Goal: Task Accomplishment & Management: Use online tool/utility

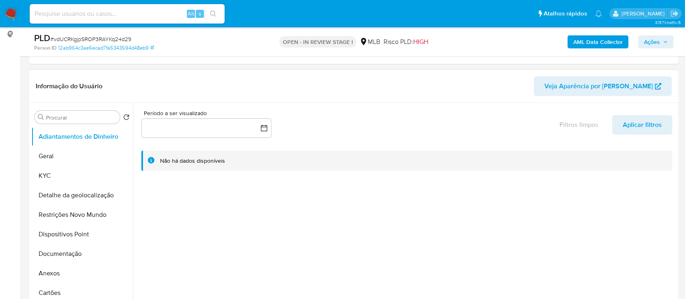
select select "10"
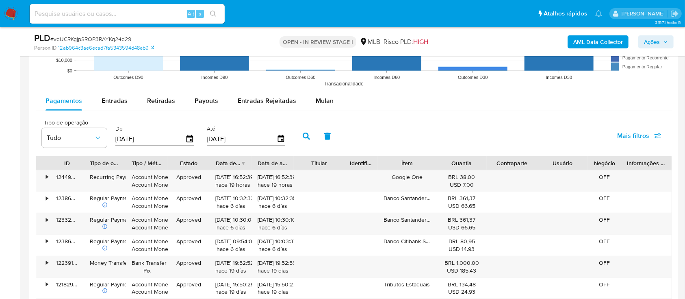
scroll to position [812, 0]
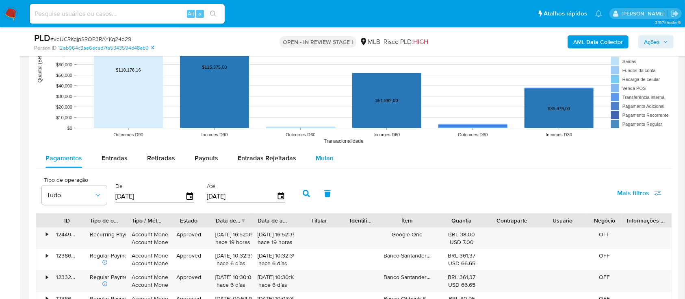
click at [327, 160] on span "Mulan" at bounding box center [325, 157] width 18 height 9
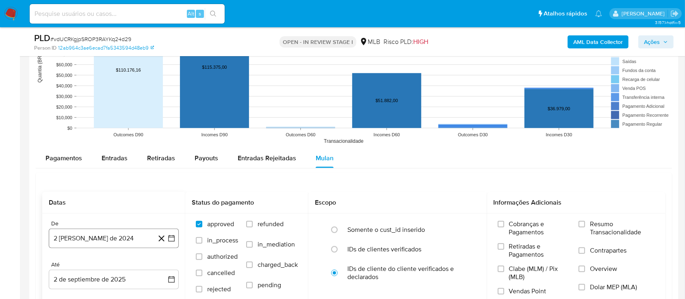
click at [173, 237] on icon "button" at bounding box center [171, 238] width 8 height 8
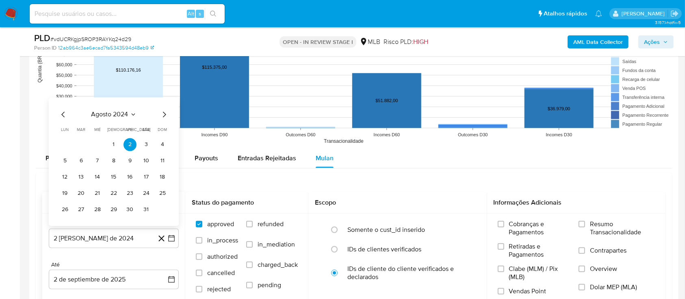
click at [132, 112] on icon "Seleccionar mes y año" at bounding box center [133, 114] width 6 height 6
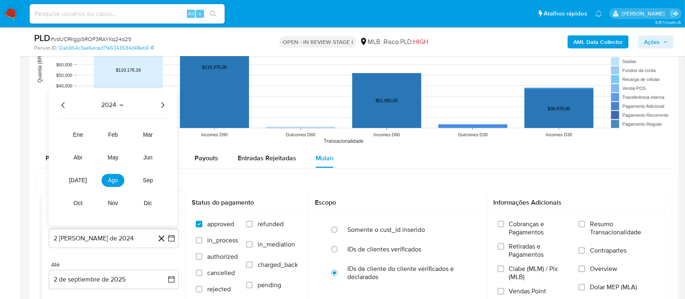
click at [162, 103] on icon "Año siguiente" at bounding box center [162, 105] width 3 height 6
click at [112, 155] on span "may" at bounding box center [113, 157] width 11 height 6
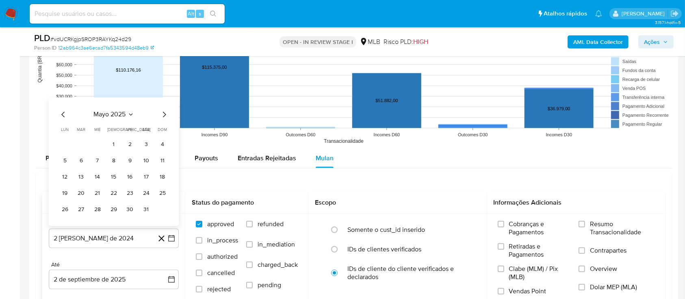
click at [118, 145] on button "1" at bounding box center [113, 144] width 13 height 13
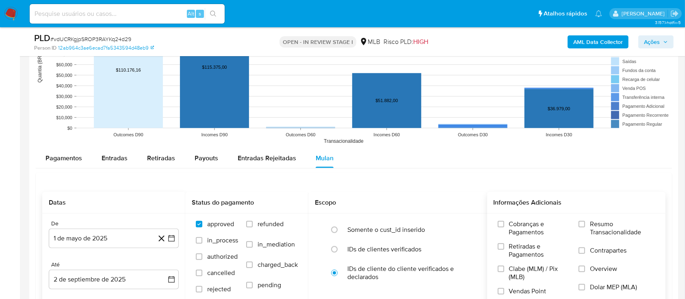
click at [593, 227] on span "Resumo Transacionalidade" at bounding box center [622, 228] width 65 height 16
click at [585, 227] on input "Resumo Transacionalidade" at bounding box center [581, 224] width 6 height 6
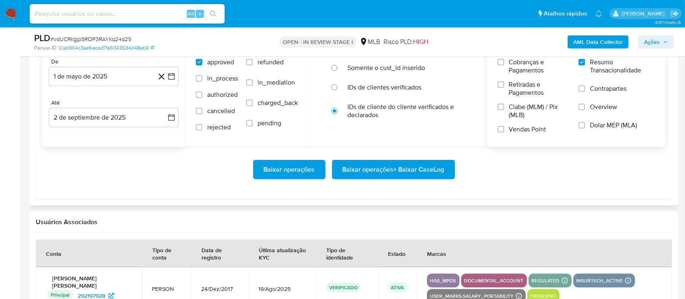
scroll to position [975, 0]
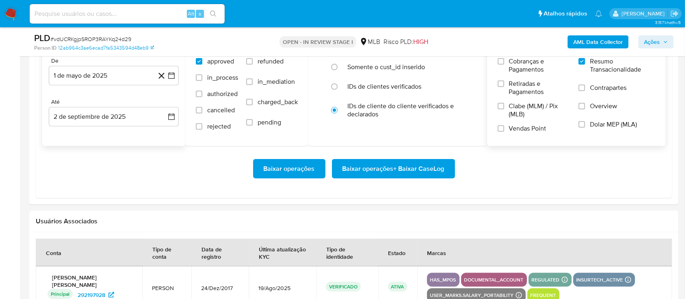
click at [418, 173] on span "Baixar operações + Baixar CaseLog" at bounding box center [393, 169] width 102 height 18
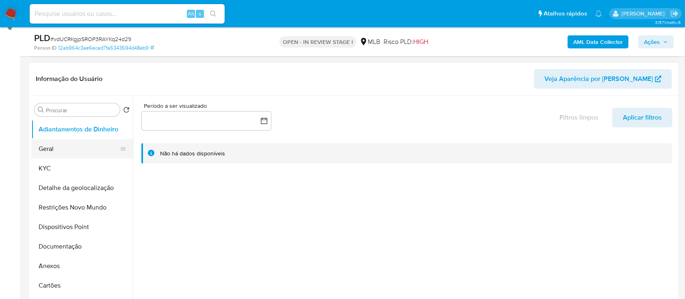
scroll to position [108, 0]
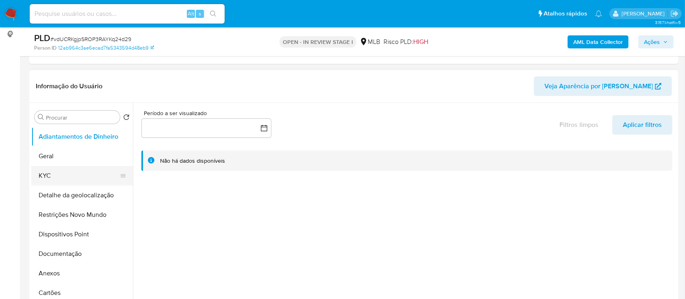
drag, startPoint x: 56, startPoint y: 171, endPoint x: 78, endPoint y: 169, distance: 22.4
click at [55, 171] on button "KYC" at bounding box center [78, 175] width 95 height 19
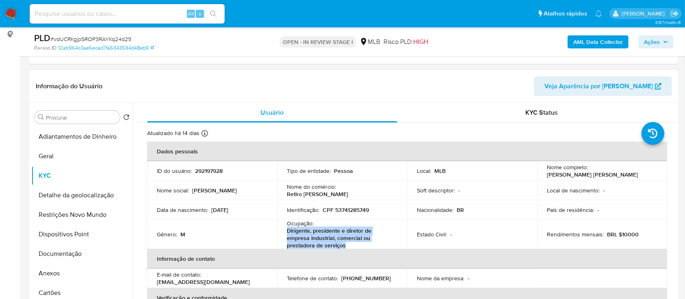
drag, startPoint x: 348, startPoint y: 245, endPoint x: 289, endPoint y: 232, distance: 59.9
click at [287, 230] on p "Dirigente, presidente e diretor de empresa industrial, comercial ou prestadora …" at bounding box center [340, 238] width 107 height 22
copy p "Dirigente, presidente e diretor de empresa industrial, comercial ou prestadora …"
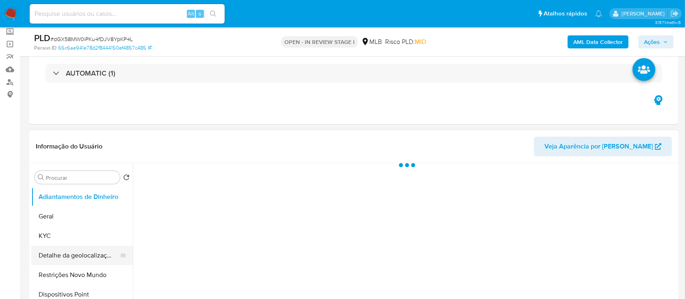
scroll to position [108, 0]
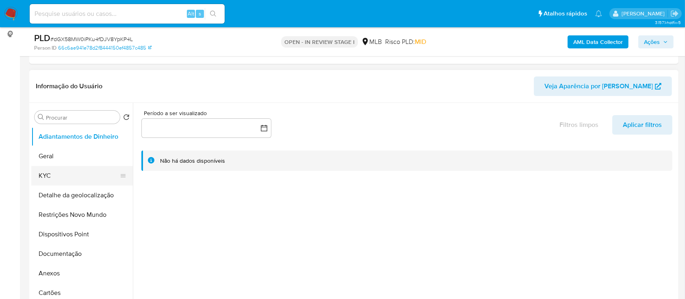
click at [65, 171] on button "KYC" at bounding box center [78, 175] width 95 height 19
select select "10"
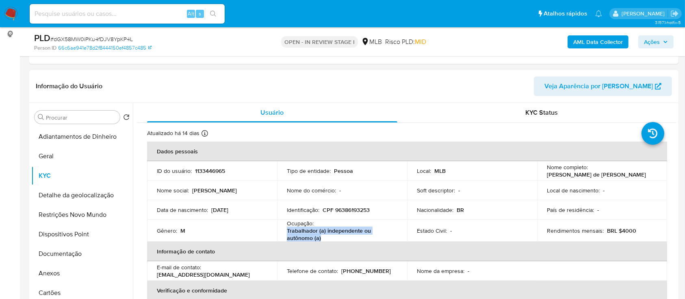
drag, startPoint x: 322, startPoint y: 240, endPoint x: 285, endPoint y: 230, distance: 38.3
click at [285, 230] on td "Ocupação : Trabalhador (a) independente ou autônomo (a)" at bounding box center [342, 230] width 130 height 22
copy p "Trabalhador (a) independente ou autônomo (a)"
click at [66, 249] on button "Documentação" at bounding box center [78, 253] width 95 height 19
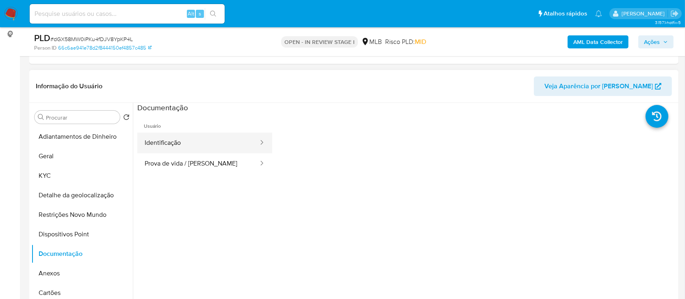
click at [208, 143] on button "Identificação" at bounding box center [198, 142] width 122 height 21
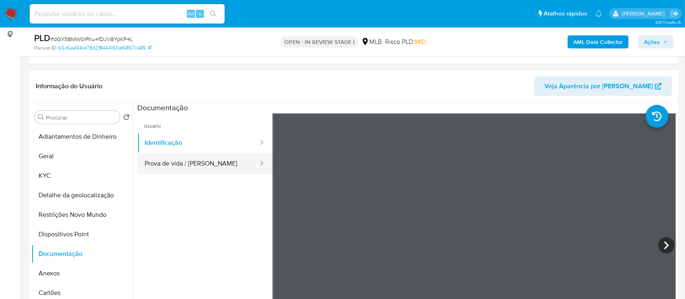
click at [195, 160] on button "Prova de vida / [PERSON_NAME]" at bounding box center [198, 163] width 122 height 21
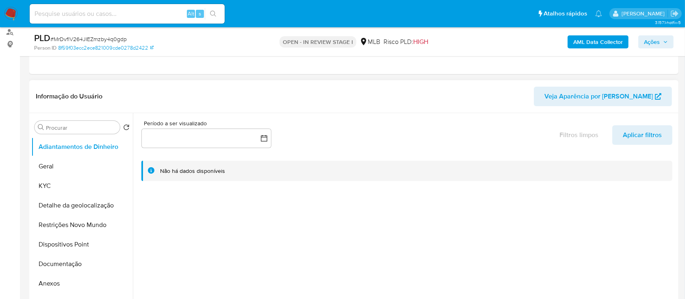
scroll to position [108, 0]
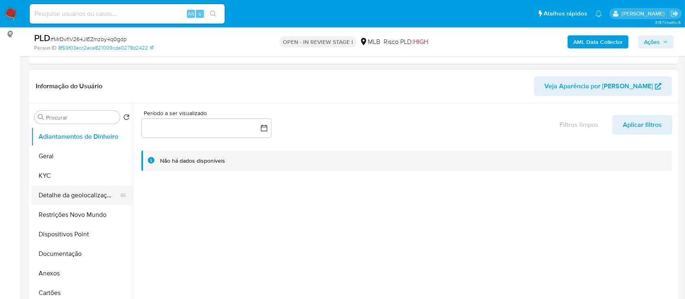
select select "10"
drag, startPoint x: 61, startPoint y: 176, endPoint x: 126, endPoint y: 169, distance: 65.1
click at [61, 175] on button "KYC" at bounding box center [78, 175] width 95 height 19
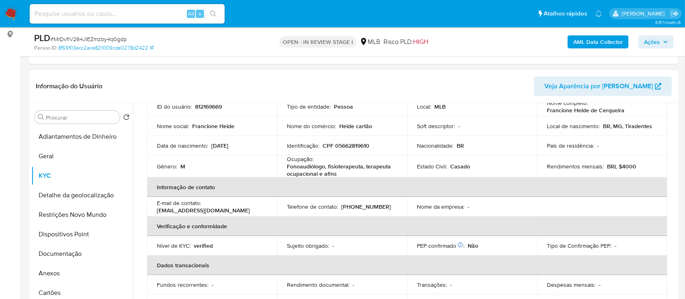
scroll to position [54, 0]
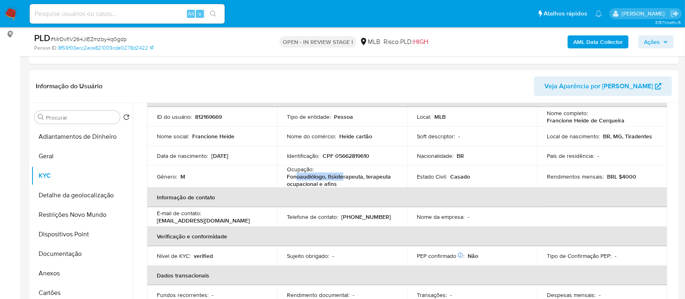
drag, startPoint x: 342, startPoint y: 180, endPoint x: 334, endPoint y: 188, distance: 11.5
click at [294, 179] on p "Fonoaudiólogo, fisioterapeuta, terapeuta ocupacional e afins" at bounding box center [340, 180] width 107 height 15
click at [339, 185] on p "Fonoaudiólogo, fisioterapeuta, terapeuta ocupacional e afins" at bounding box center [340, 180] width 107 height 15
drag, startPoint x: 336, startPoint y: 184, endPoint x: 284, endPoint y: 179, distance: 53.0
click at [283, 178] on td "Ocupação : Fonoaudiólogo, fisioterapeuta, terapeuta ocupacional e afins" at bounding box center [342, 176] width 130 height 22
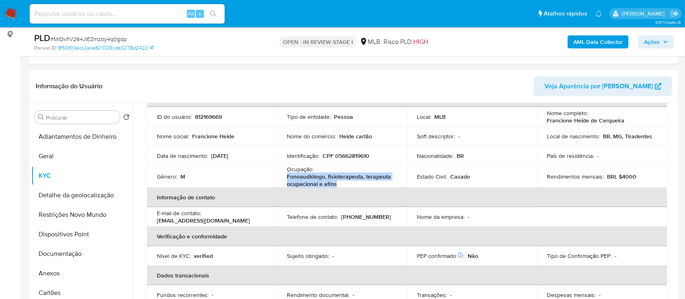
copy p "Fonoaudiólogo, fisioterapeuta, terapeuta ocupacional e afins"
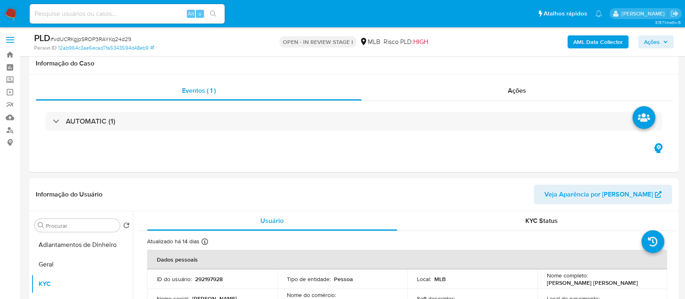
scroll to position [108, 0]
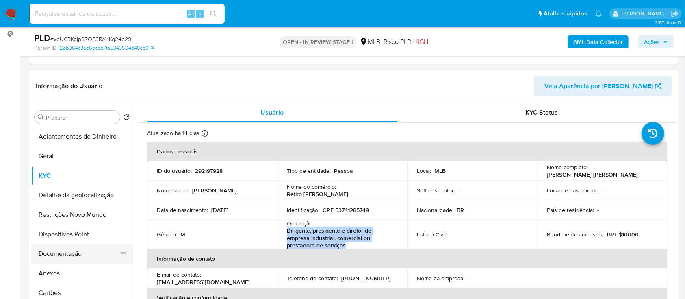
click at [41, 254] on button "Documentação" at bounding box center [78, 253] width 95 height 19
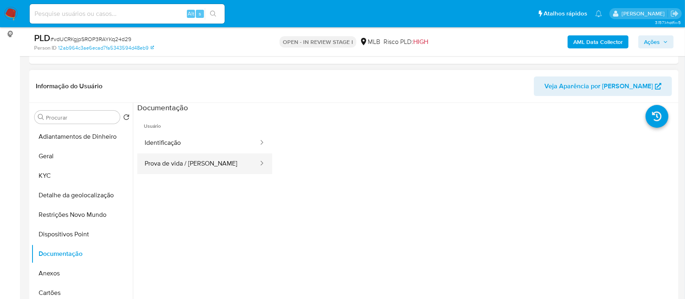
click at [205, 163] on button "Prova de vida / [PERSON_NAME]" at bounding box center [198, 163] width 122 height 21
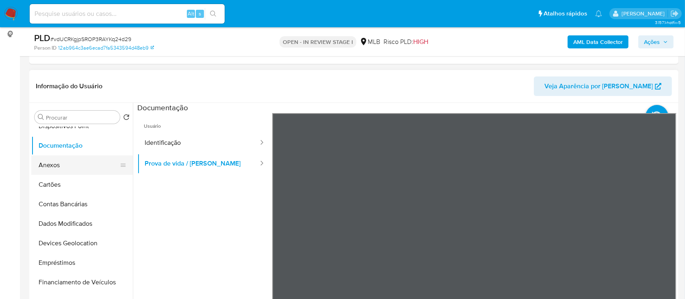
click at [55, 161] on button "Anexos" at bounding box center [78, 164] width 95 height 19
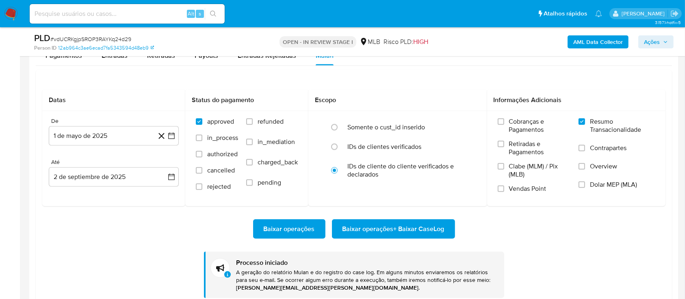
scroll to position [794, 0]
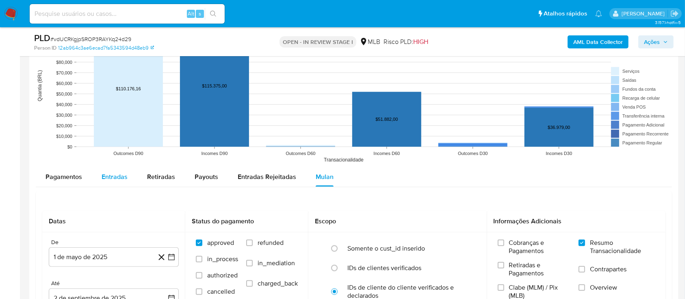
click at [110, 173] on span "Entradas" at bounding box center [115, 176] width 26 height 9
select select "10"
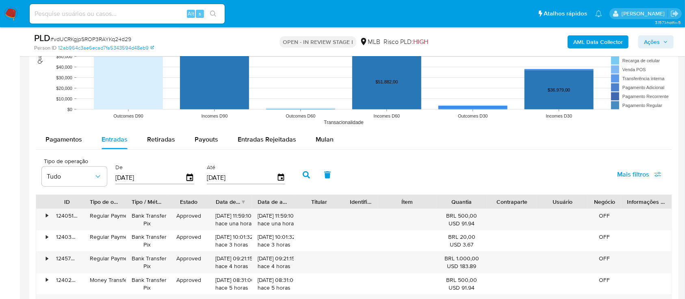
scroll to position [848, 0]
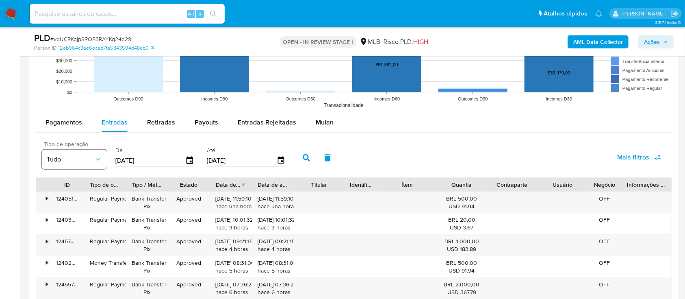
drag, startPoint x: 165, startPoint y: 161, endPoint x: 86, endPoint y: 158, distance: 79.7
click at [86, 158] on div "Tipo de operação Tudo De 05/06/2025 Até 02/09/2025" at bounding box center [166, 157] width 256 height 32
type input "0_/__/____"
type input "1_/__/____"
type input "01/07/2025"
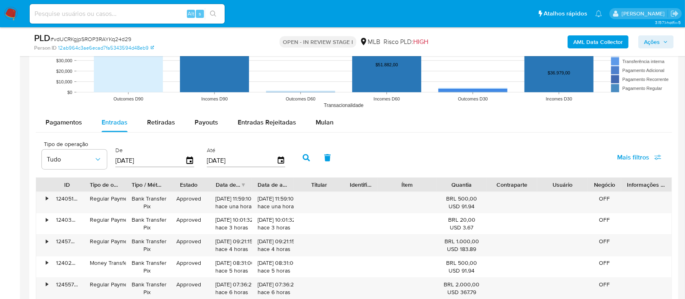
drag, startPoint x: 241, startPoint y: 159, endPoint x: 212, endPoint y: 161, distance: 29.3
click at [205, 160] on div "Até 02/09/2025" at bounding box center [247, 157] width 85 height 32
type input "0_/__/____"
type input "1_/__/____"
type input "01/07/2025"
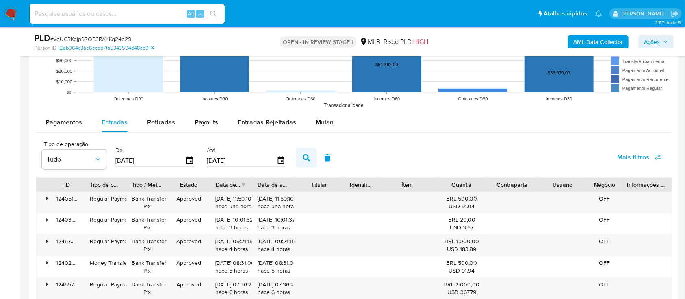
click at [311, 158] on button "button" at bounding box center [306, 157] width 21 height 19
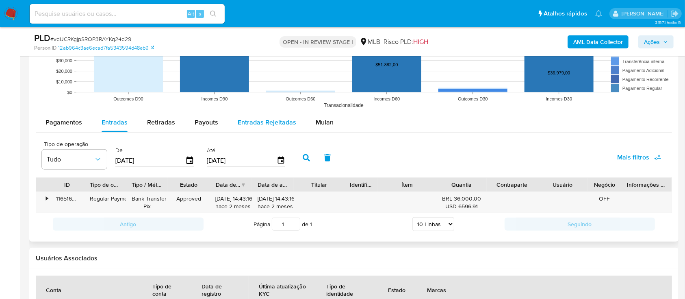
click at [259, 121] on span "Entradas Rejeitadas" at bounding box center [267, 121] width 58 height 9
select select "10"
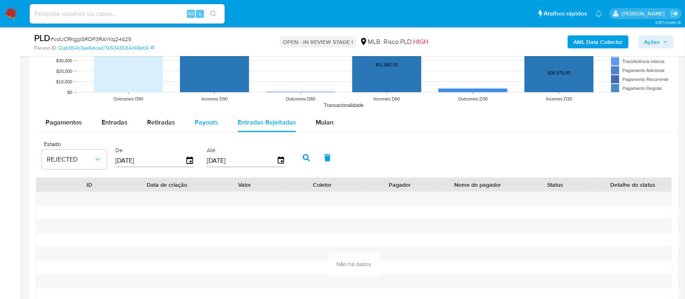
click at [200, 125] on span "Payouts" at bounding box center [207, 121] width 24 height 9
select select "10"
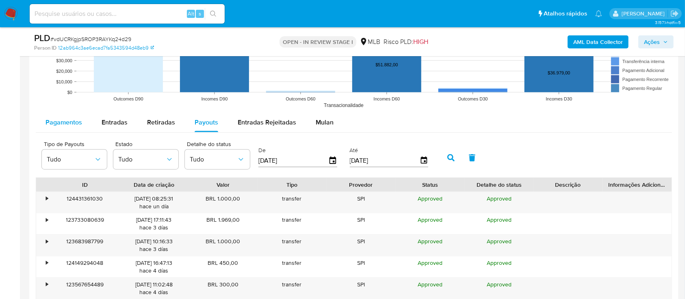
click at [67, 128] on div "Pagamentos" at bounding box center [63, 122] width 37 height 19
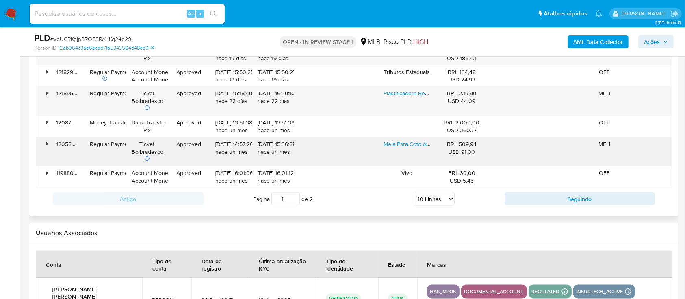
scroll to position [1065, 0]
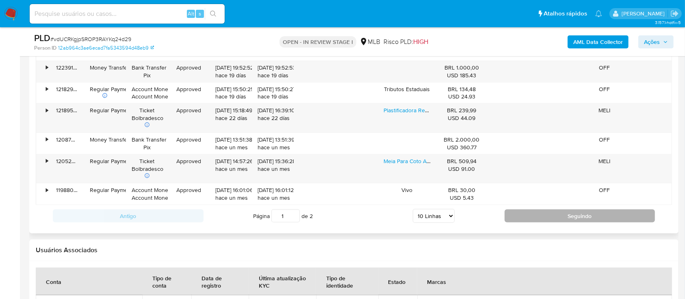
click at [568, 214] on button "Seguindo" at bounding box center [580, 215] width 151 height 13
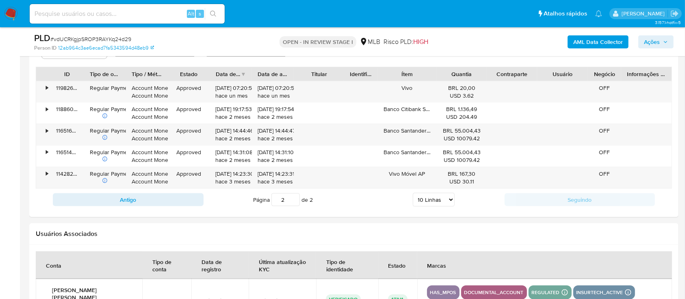
scroll to position [956, 0]
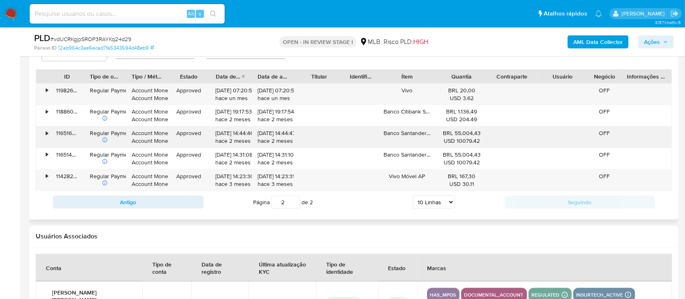
click at [47, 131] on div "•" at bounding box center [47, 133] width 2 height 8
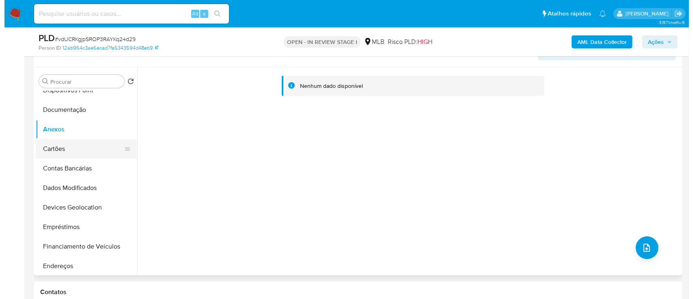
scroll to position [54, 0]
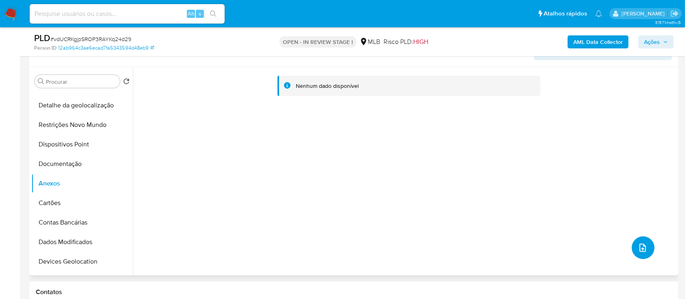
click at [638, 245] on icon "upload-file" at bounding box center [643, 248] width 10 height 10
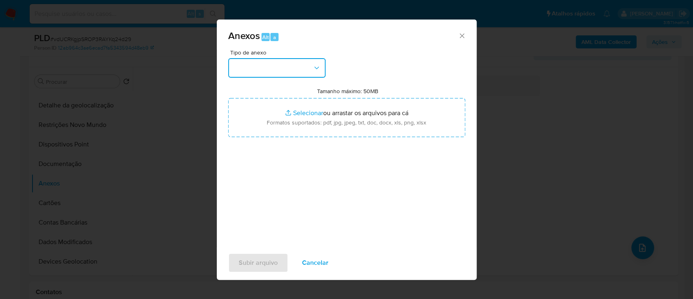
click at [266, 64] on button "button" at bounding box center [276, 67] width 97 height 19
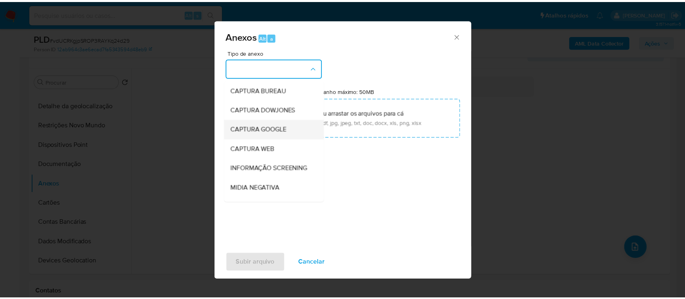
scroll to position [108, 0]
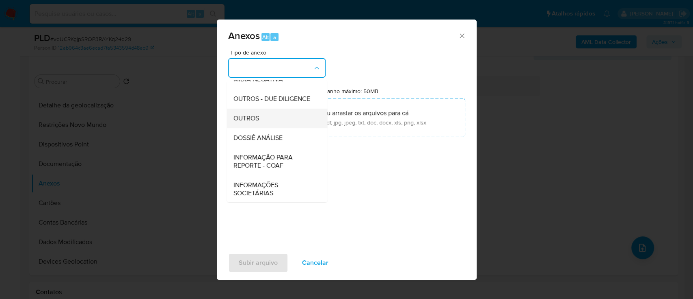
click at [271, 128] on div "OUTROS" at bounding box center [274, 117] width 83 height 19
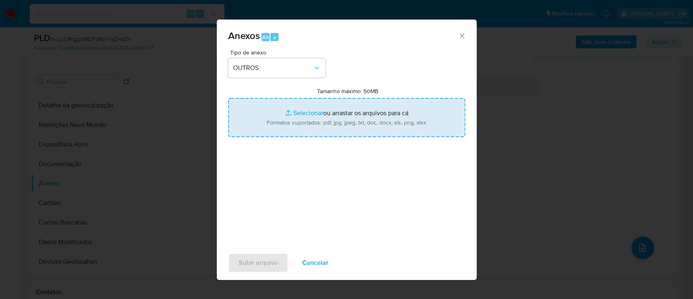
click at [309, 113] on input "Tamanho máximo: 50MB Selecionar arquivos" at bounding box center [346, 117] width 237 height 39
type input "C:\fakepath\Mulan 292197928_2025_09_02_12_19_01.xlsx"
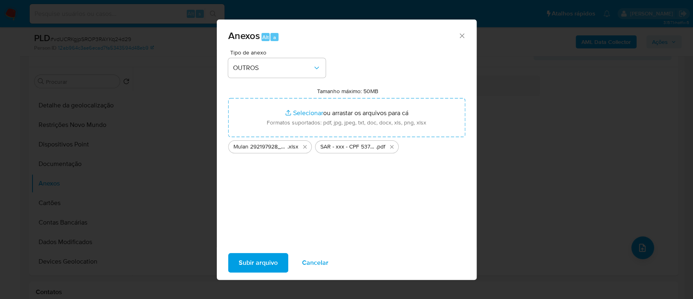
click at [256, 259] on span "Subir arquivo" at bounding box center [258, 262] width 39 height 18
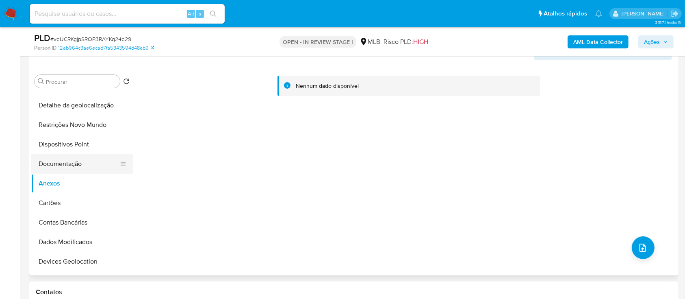
click at [55, 165] on button "Documentação" at bounding box center [78, 163] width 95 height 19
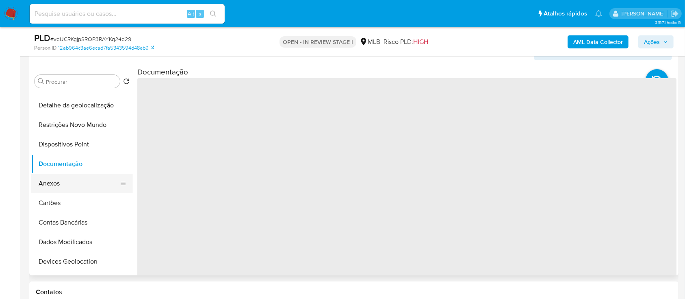
click at [46, 184] on button "Anexos" at bounding box center [78, 182] width 95 height 19
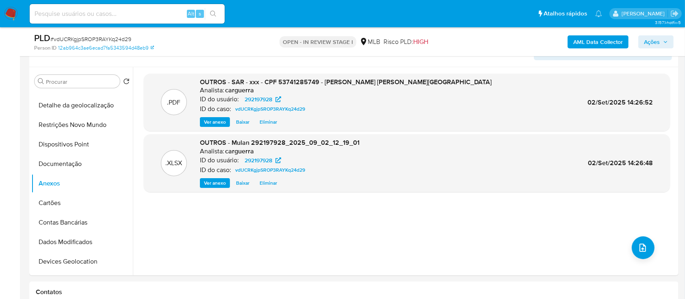
click at [652, 35] on span "Ações" at bounding box center [652, 41] width 16 height 13
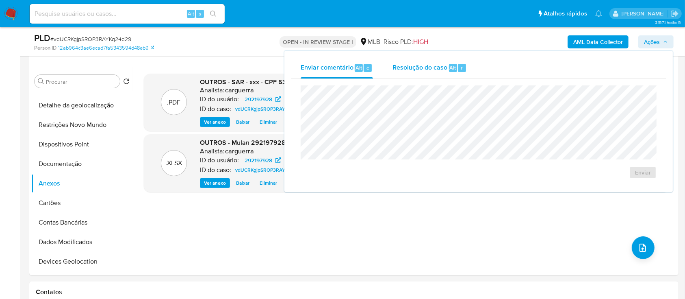
click at [409, 67] on span "Resolução do caso" at bounding box center [419, 67] width 55 height 9
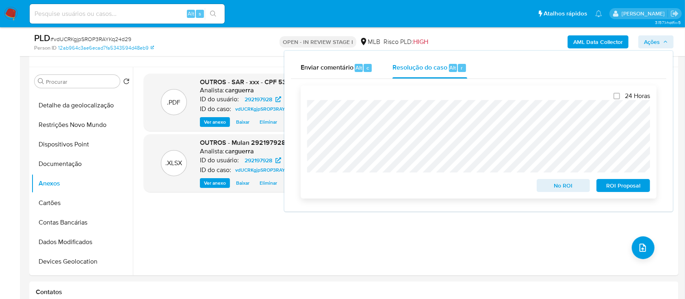
click at [613, 186] on span "ROI Proposal" at bounding box center [623, 185] width 42 height 11
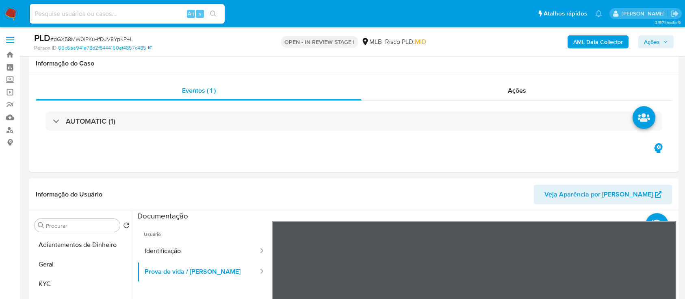
select select "10"
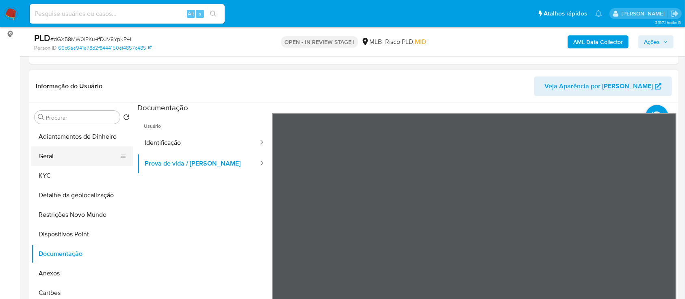
click at [50, 160] on button "Geral" at bounding box center [78, 155] width 95 height 19
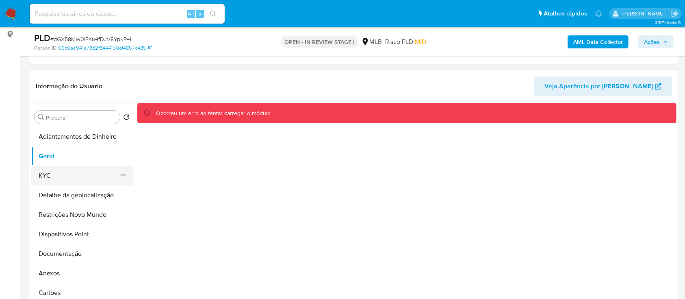
click at [55, 177] on button "KYC" at bounding box center [78, 175] width 95 height 19
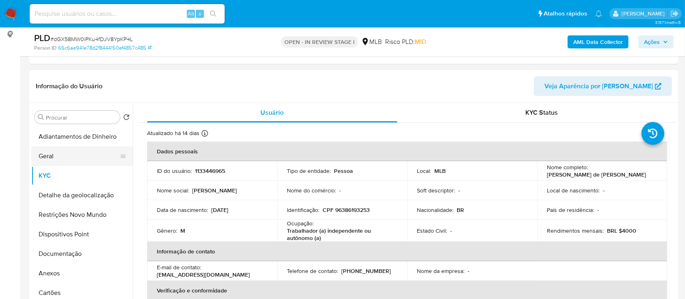
click at [56, 157] on button "Geral" at bounding box center [78, 155] width 95 height 19
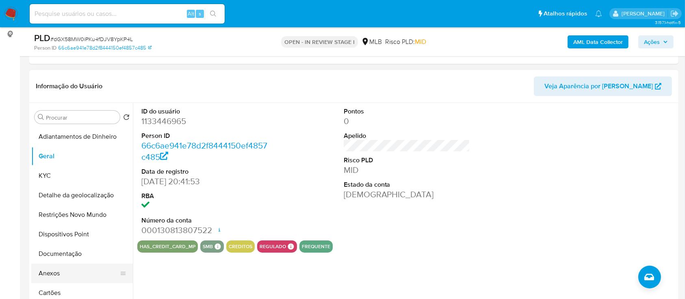
click at [52, 271] on button "Anexos" at bounding box center [78, 272] width 95 height 19
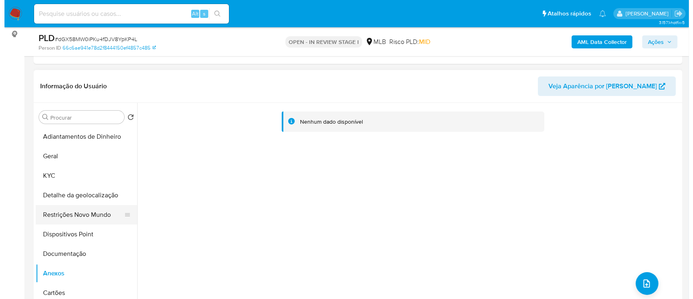
scroll to position [54, 0]
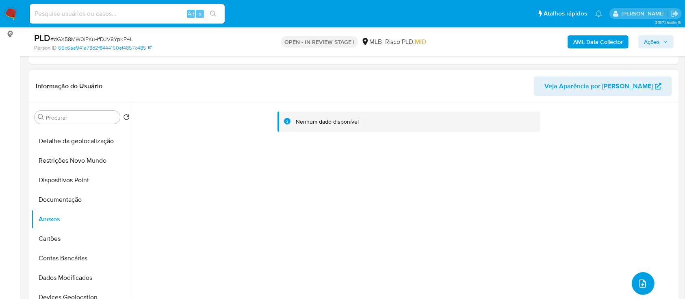
click at [641, 282] on icon "upload-file" at bounding box center [643, 283] width 10 height 10
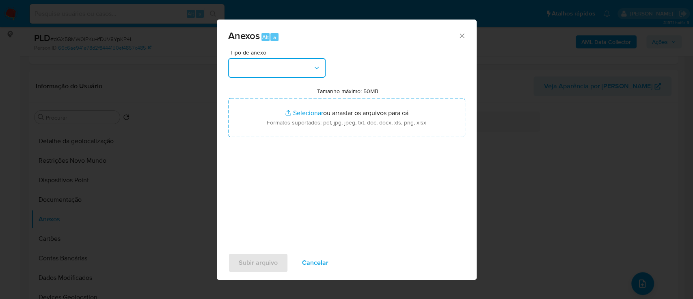
click at [253, 69] on button "button" at bounding box center [276, 67] width 97 height 19
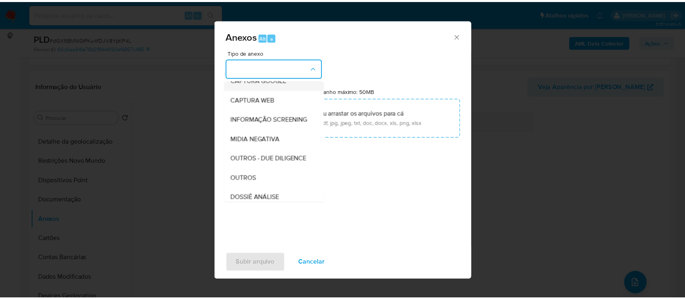
scroll to position [108, 0]
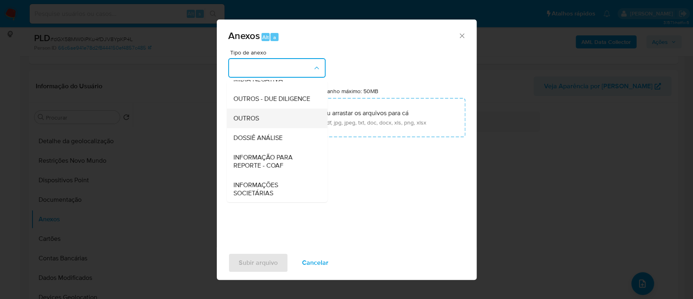
click at [260, 128] on div "OUTROS" at bounding box center [274, 117] width 83 height 19
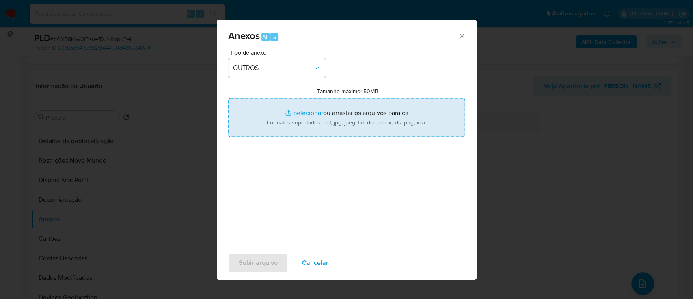
click at [308, 112] on input "Tamanho máximo: 50MB Selecionar arquivos" at bounding box center [346, 117] width 237 height 39
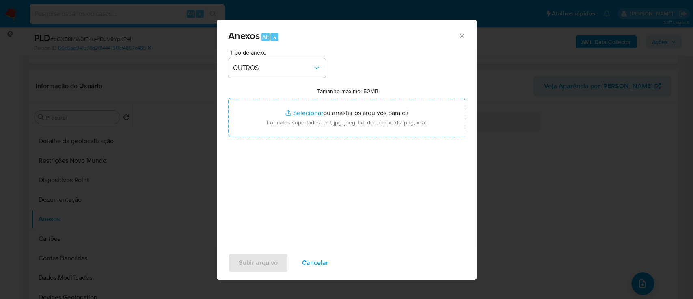
drag, startPoint x: 464, startPoint y: 39, endPoint x: 444, endPoint y: 47, distance: 22.0
click at [464, 38] on icon "Fechar" at bounding box center [462, 36] width 8 height 8
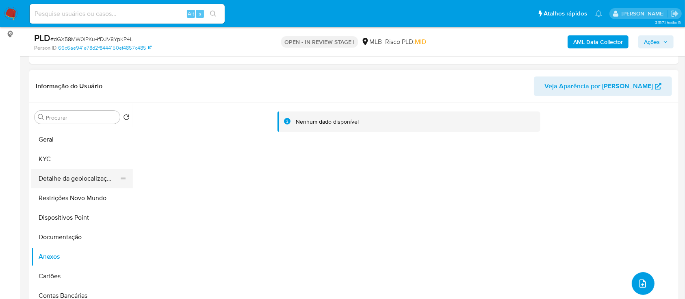
scroll to position [0, 0]
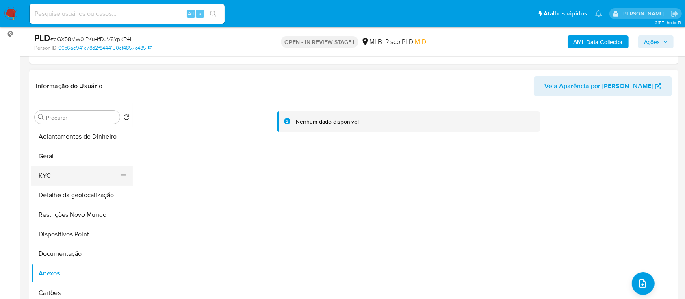
click at [39, 180] on button "KYC" at bounding box center [78, 175] width 95 height 19
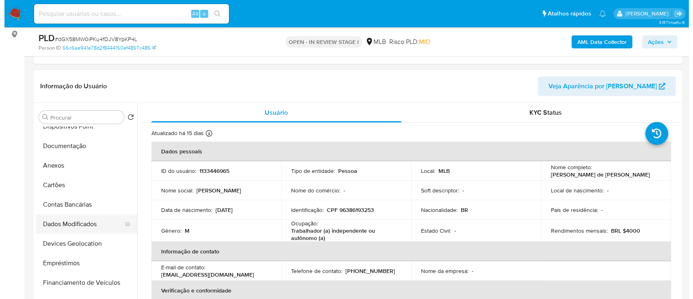
scroll to position [108, 0]
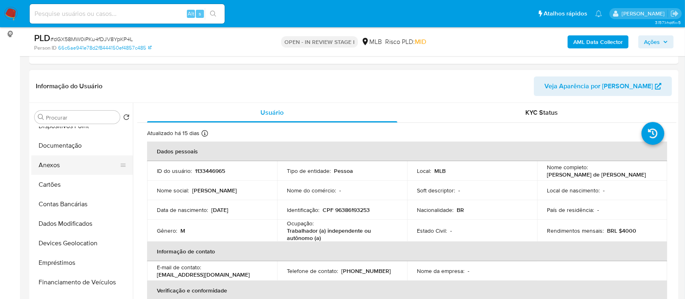
click at [56, 165] on button "Anexos" at bounding box center [78, 164] width 95 height 19
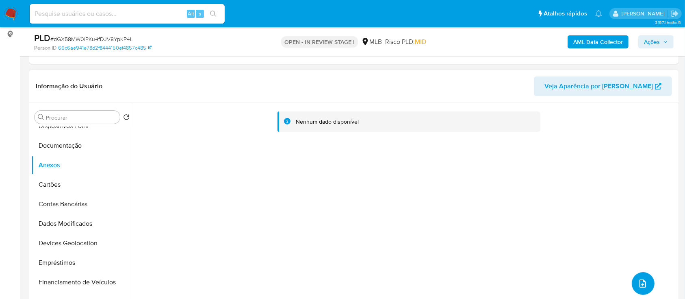
click at [639, 279] on icon "upload-file" at bounding box center [643, 283] width 10 height 10
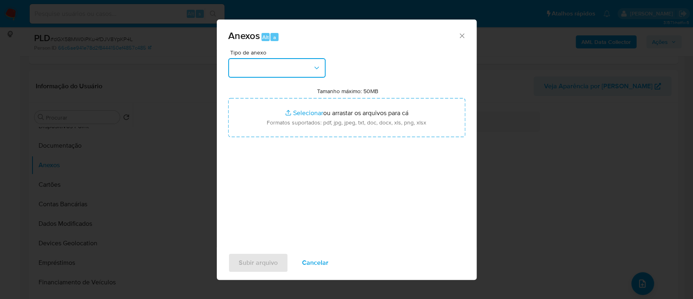
click at [298, 71] on button "button" at bounding box center [276, 67] width 97 height 19
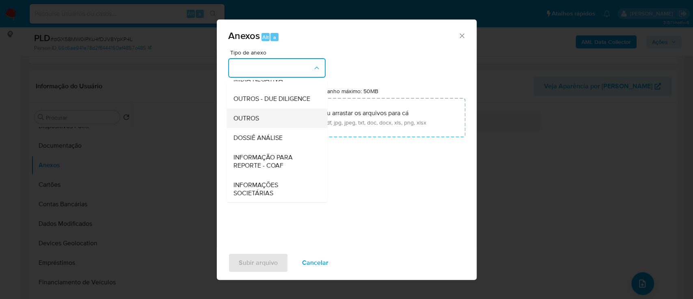
click at [266, 128] on div "OUTROS" at bounding box center [274, 117] width 83 height 19
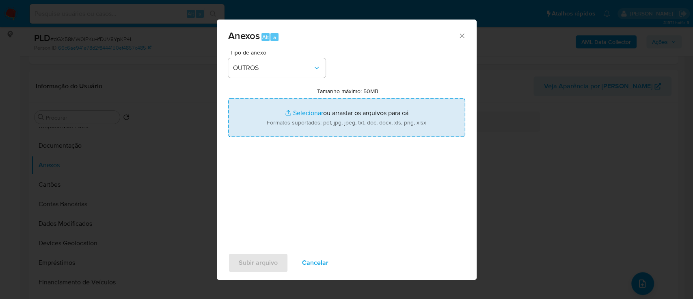
click at [310, 109] on input "Tamanho máximo: 50MB Selecionar arquivos" at bounding box center [346, 117] width 237 height 39
type input "C:\fakepath\Mulan 1133446965_2025_09_01_15_46_53.xlsx"
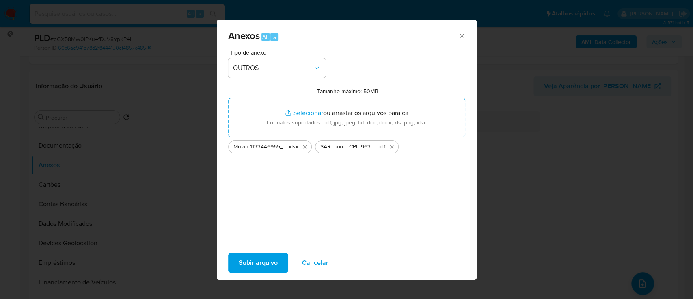
click at [258, 263] on span "Subir arquivo" at bounding box center [258, 262] width 39 height 18
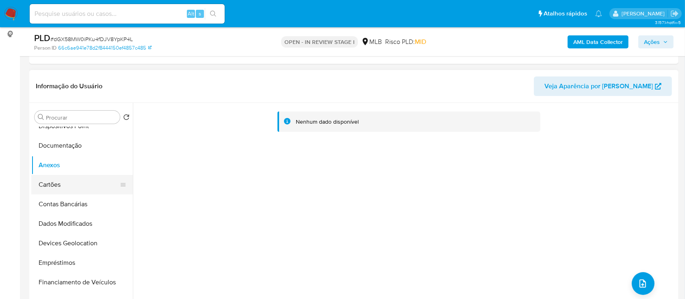
click at [40, 178] on button "Cartões" at bounding box center [78, 184] width 95 height 19
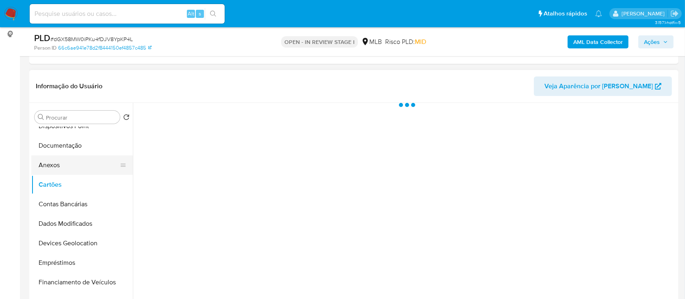
click at [49, 162] on button "Anexos" at bounding box center [78, 164] width 95 height 19
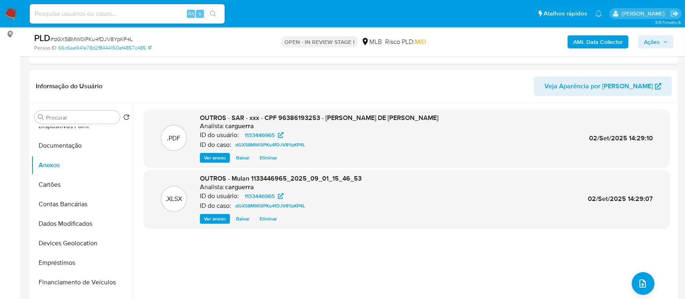
click at [650, 41] on span "Ações" at bounding box center [652, 41] width 16 height 13
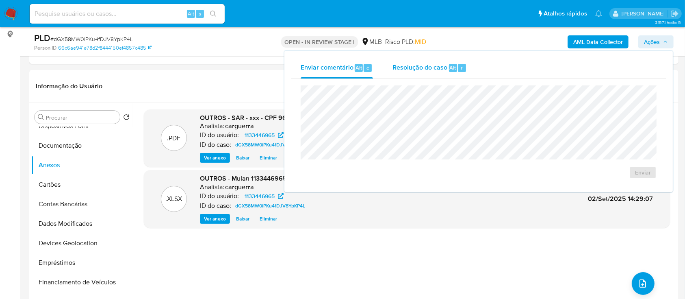
click at [401, 66] on span "Resolução do caso" at bounding box center [419, 67] width 55 height 9
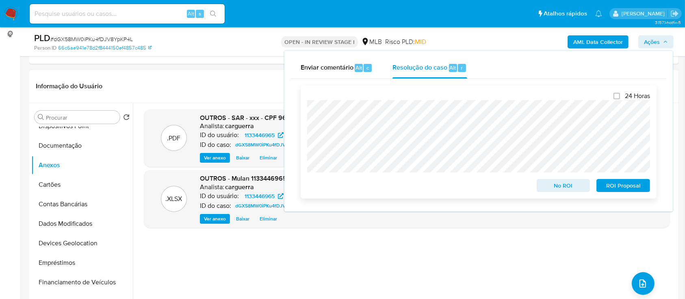
click at [611, 186] on span "ROI Proposal" at bounding box center [623, 185] width 42 height 11
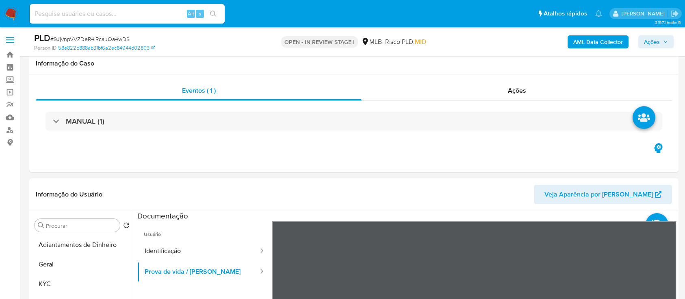
select select "10"
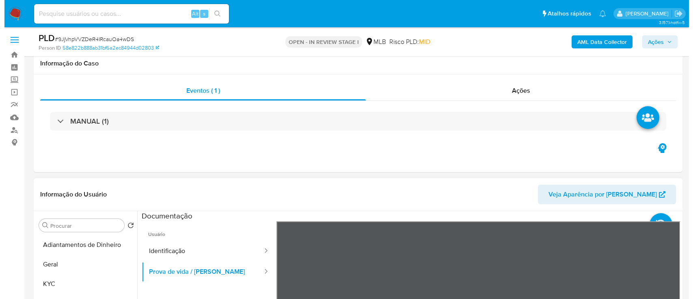
scroll to position [108, 0]
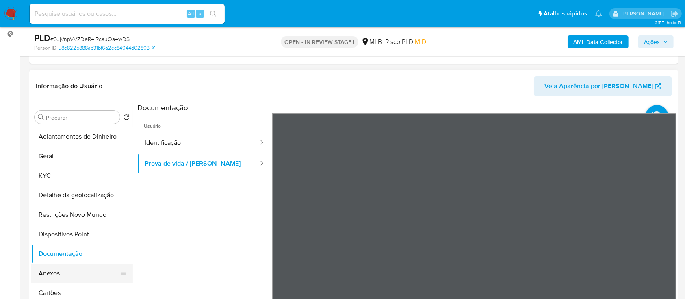
drag, startPoint x: 59, startPoint y: 273, endPoint x: 62, endPoint y: 268, distance: 5.9
click at [59, 273] on button "Anexos" at bounding box center [78, 272] width 95 height 19
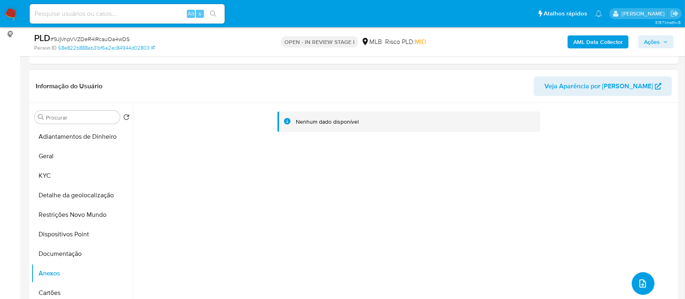
click at [639, 282] on icon "upload-file" at bounding box center [642, 283] width 6 height 8
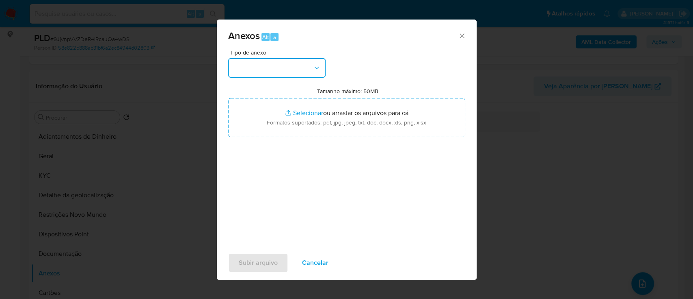
click at [263, 62] on button "button" at bounding box center [276, 67] width 97 height 19
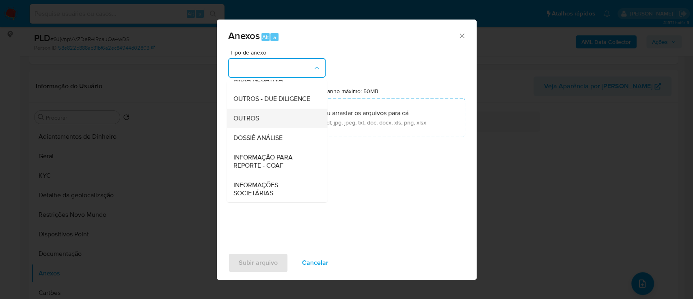
click at [267, 128] on div "OUTROS" at bounding box center [274, 117] width 83 height 19
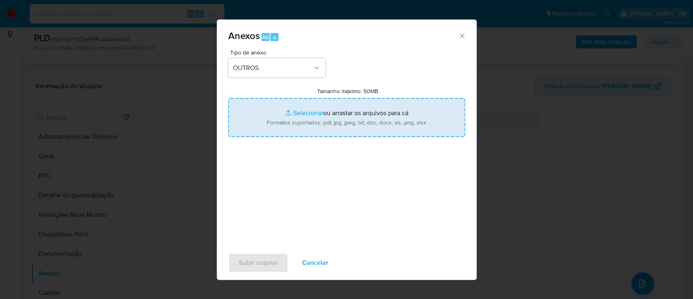
click at [307, 112] on input "Tamanho máximo: 50MB Selecionar arquivos" at bounding box center [346, 117] width 237 height 39
type input "C:\fakepath\Mulan 2312529156_2025_09_01_15_45_15.xlsx"
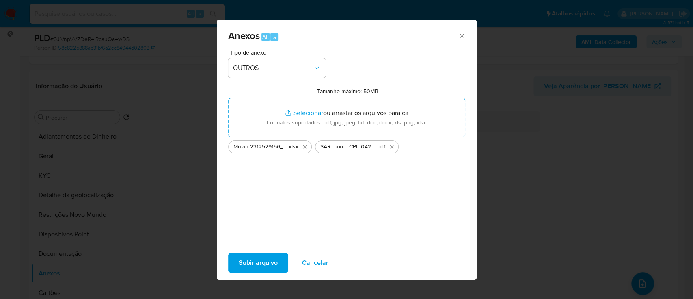
click at [250, 262] on span "Subir arquivo" at bounding box center [258, 262] width 39 height 18
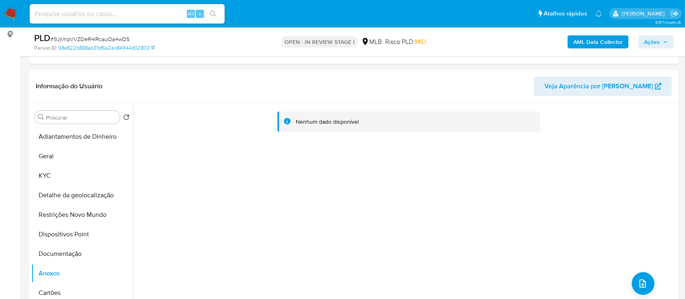
click at [659, 43] on span "Ações" at bounding box center [652, 41] width 16 height 13
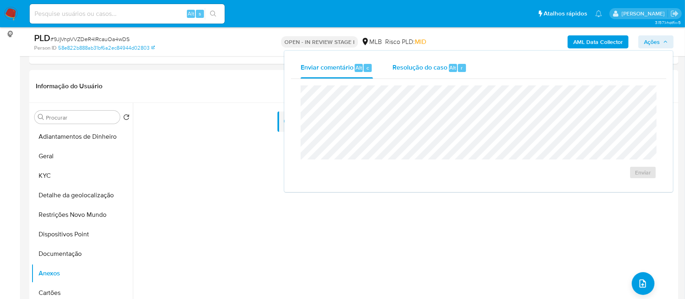
click at [414, 64] on span "Resolução do caso" at bounding box center [419, 67] width 55 height 9
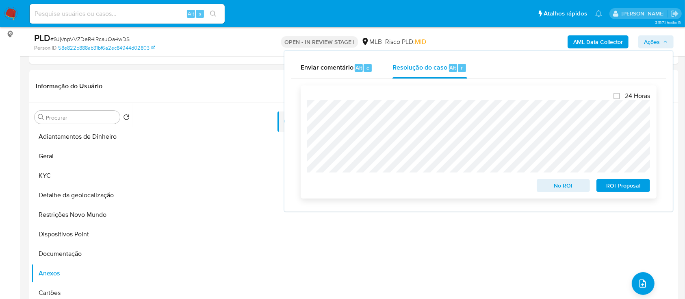
click at [618, 184] on span "ROI Proposal" at bounding box center [623, 185] width 42 height 11
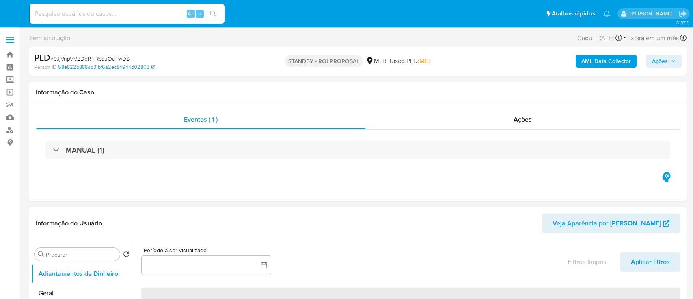
select select "10"
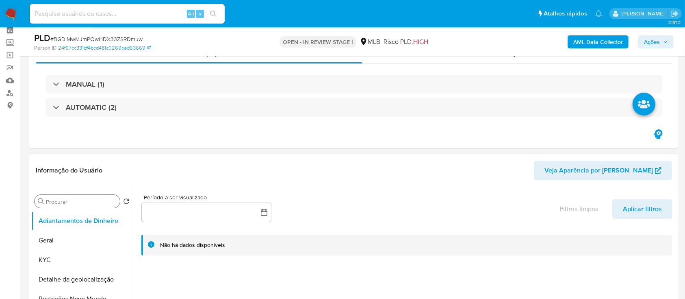
select select "10"
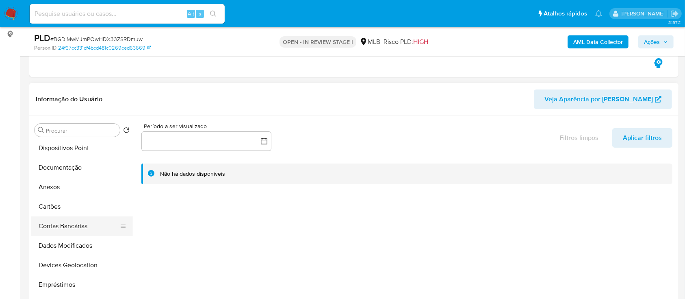
scroll to position [108, 0]
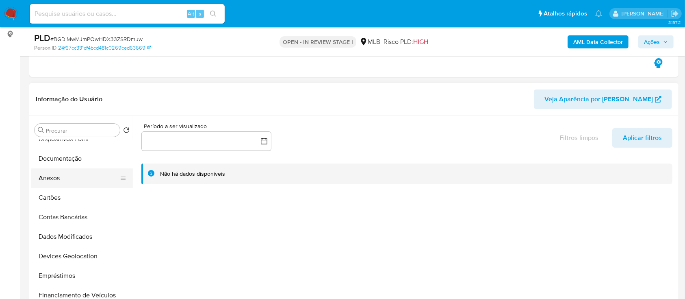
drag, startPoint x: 56, startPoint y: 175, endPoint x: 79, endPoint y: 171, distance: 23.4
click at [56, 176] on button "Anexos" at bounding box center [78, 177] width 95 height 19
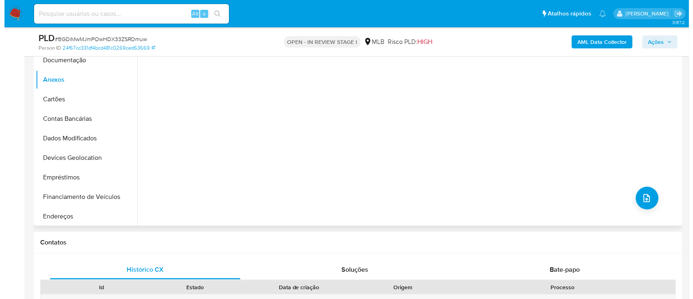
scroll to position [217, 0]
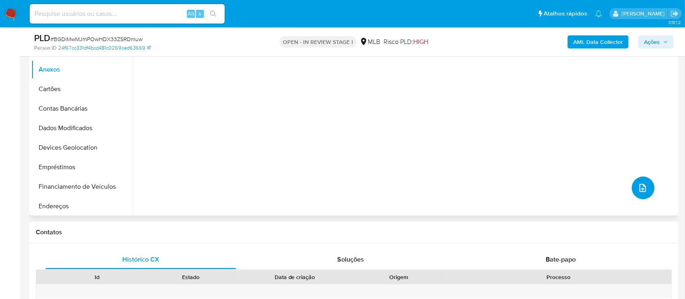
click at [641, 185] on icon "upload-file" at bounding box center [643, 188] width 10 height 10
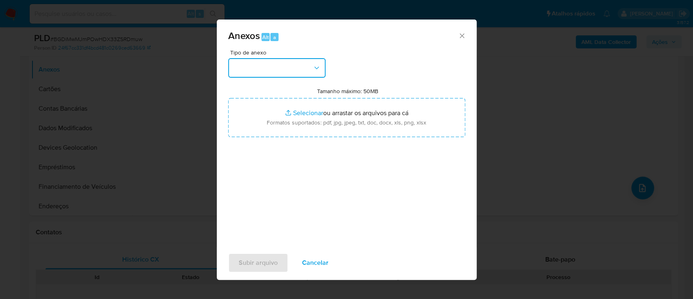
click at [282, 69] on button "button" at bounding box center [276, 67] width 97 height 19
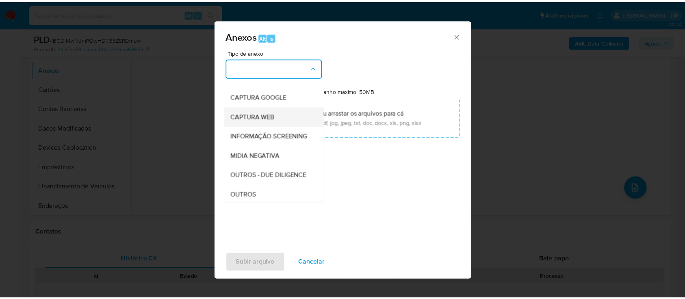
scroll to position [108, 0]
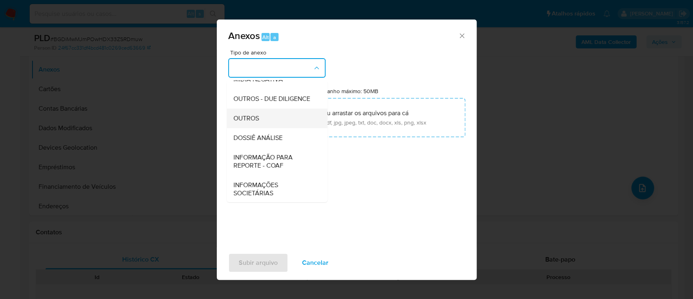
click at [251, 122] on span "OUTROS" at bounding box center [246, 118] width 26 height 8
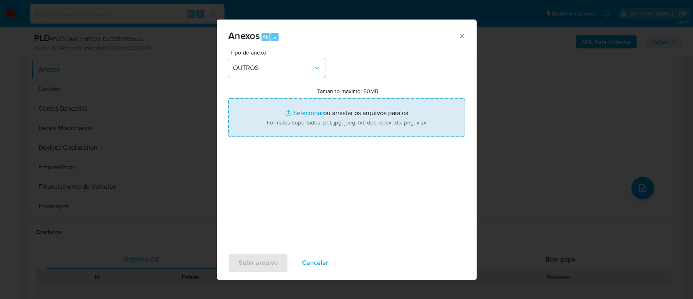
click at [302, 113] on input "Tamanho máximo: 50MB Selecionar arquivos" at bounding box center [346, 117] width 237 height 39
type input "C:\fakepath\Mulan 1073431194_2025_09_01_15_43_32.xlsx"
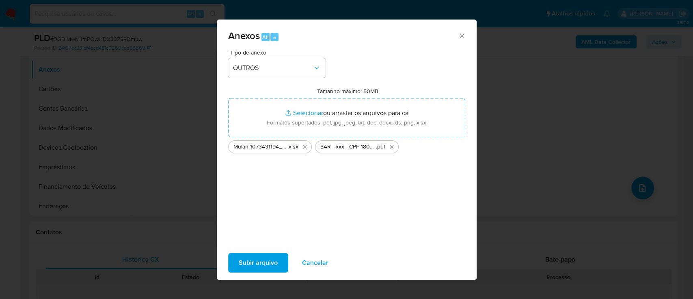
drag, startPoint x: 302, startPoint y: 113, endPoint x: 255, endPoint y: 264, distance: 159.0
click at [255, 264] on span "Subir arquivo" at bounding box center [258, 262] width 39 height 18
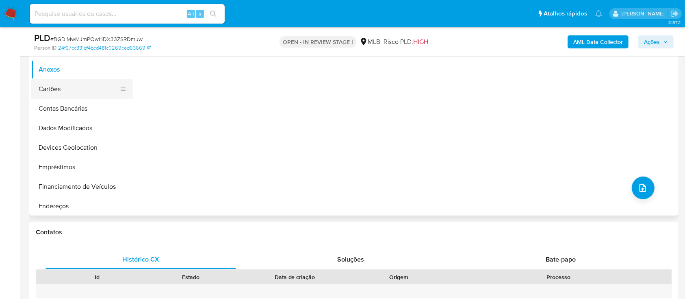
click at [48, 84] on button "Cartões" at bounding box center [78, 88] width 95 height 19
click at [47, 70] on button "Anexos" at bounding box center [78, 69] width 95 height 19
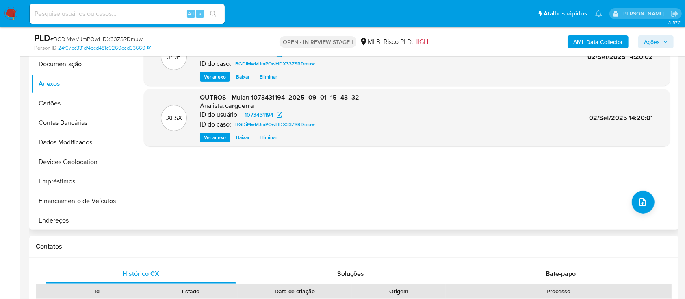
scroll to position [162, 0]
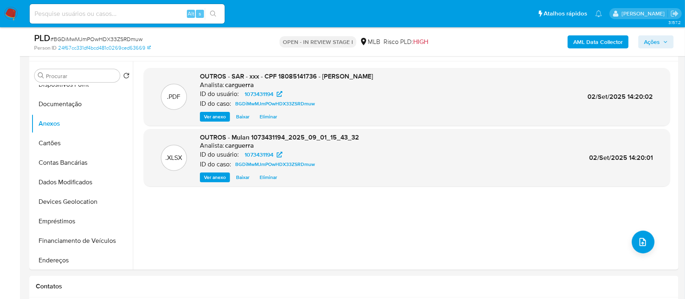
click at [655, 41] on span "Ações" at bounding box center [652, 41] width 16 height 13
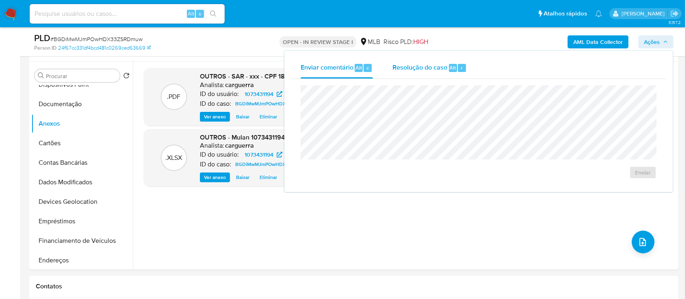
click at [406, 66] on span "Resolução do caso" at bounding box center [419, 67] width 55 height 9
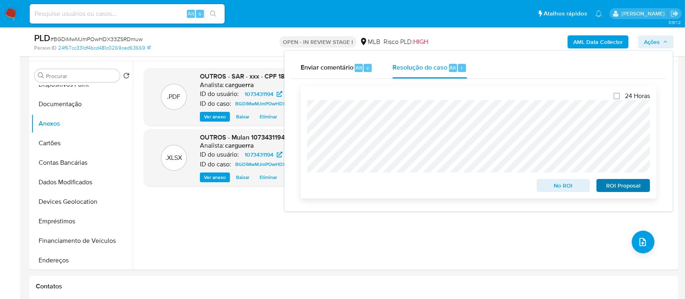
drag, startPoint x: 590, startPoint y: 192, endPoint x: 597, endPoint y: 191, distance: 6.7
click at [595, 191] on div "No ROI ROI Proposal" at bounding box center [478, 183] width 343 height 16
click at [610, 191] on span "ROI Proposal" at bounding box center [623, 185] width 42 height 11
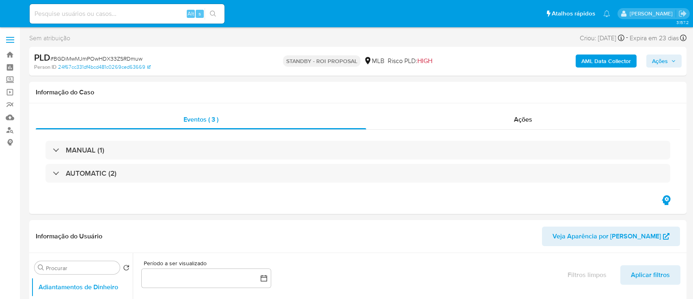
select select "10"
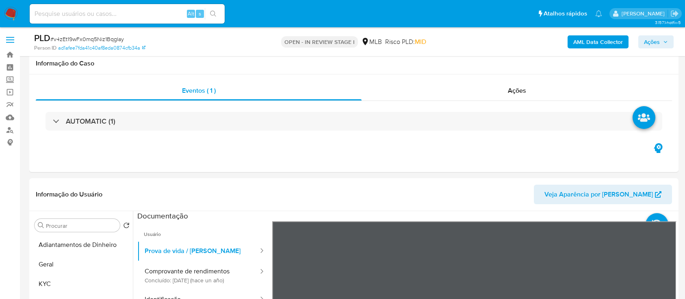
select select "10"
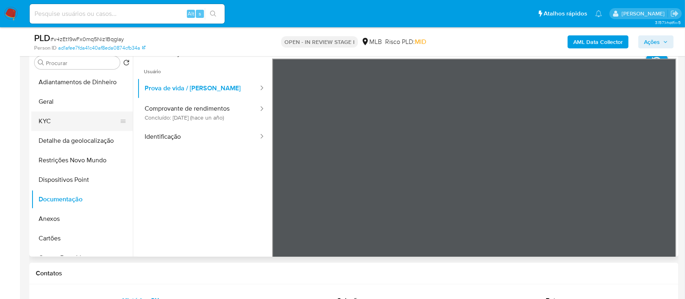
click at [45, 118] on button "KYC" at bounding box center [78, 120] width 95 height 19
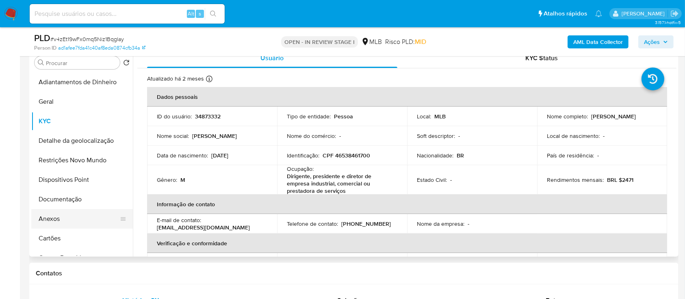
click at [57, 217] on button "Anexos" at bounding box center [78, 218] width 95 height 19
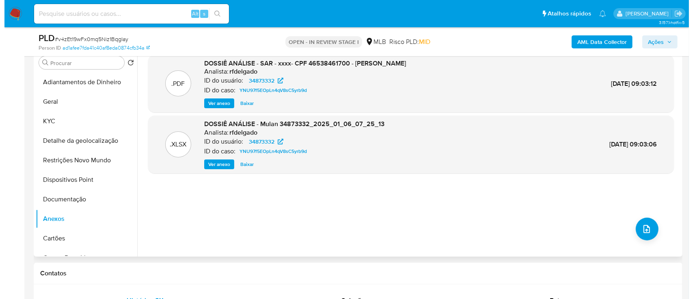
scroll to position [108, 0]
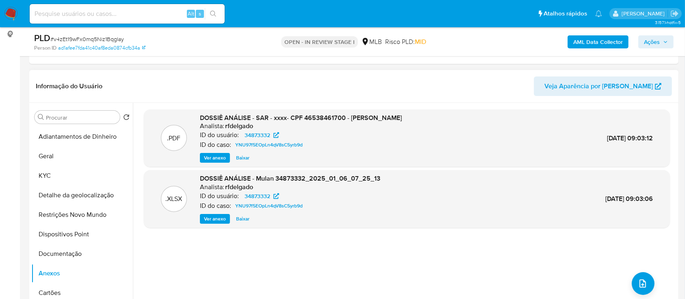
click at [212, 156] on span "Ver anexo" at bounding box center [215, 158] width 22 height 8
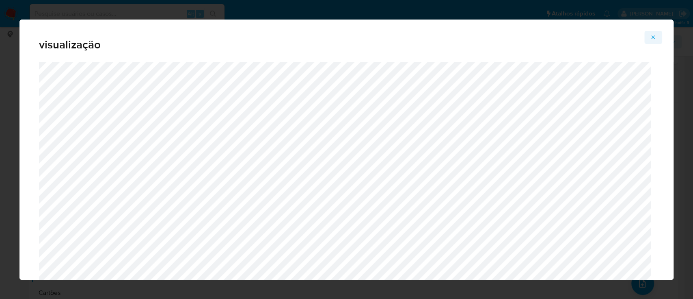
click at [654, 37] on icon "Attachment preview" at bounding box center [653, 37] width 6 height 6
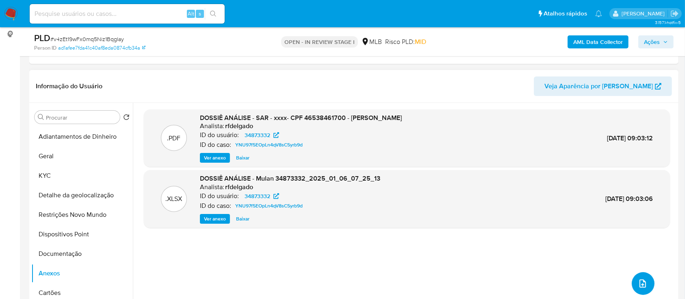
click at [641, 283] on icon "upload-file" at bounding box center [643, 283] width 10 height 10
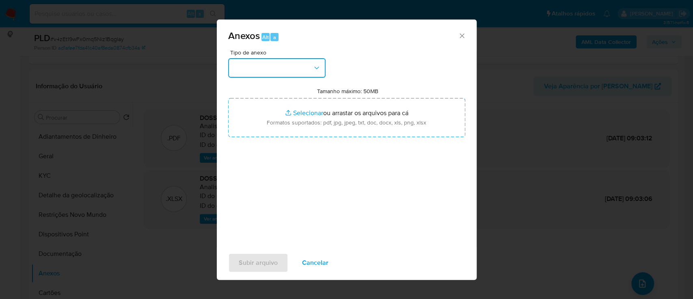
click at [292, 61] on button "button" at bounding box center [276, 67] width 97 height 19
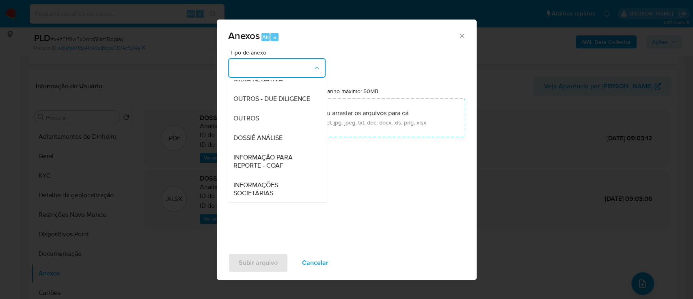
click at [250, 128] on div "OUTROS" at bounding box center [274, 117] width 83 height 19
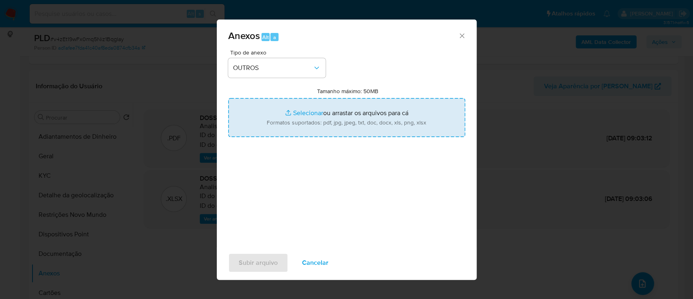
click at [299, 109] on input "Tamanho máximo: 50MB Selecionar arquivos" at bounding box center [346, 117] width 237 height 39
type input "C:\fakepath\Mulan 34873332_2025_09_01_15_41_40.xlsx"
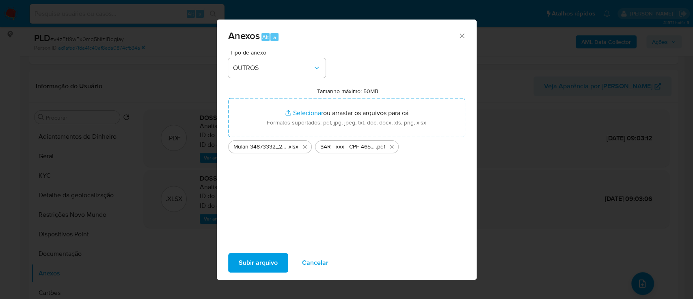
click at [249, 265] on span "Subir arquivo" at bounding box center [258, 262] width 39 height 18
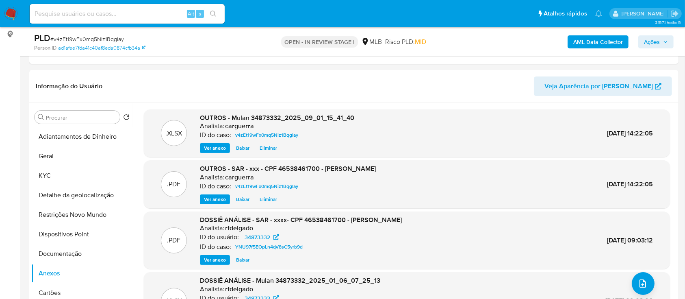
click at [649, 36] on span "Ações" at bounding box center [652, 41] width 16 height 13
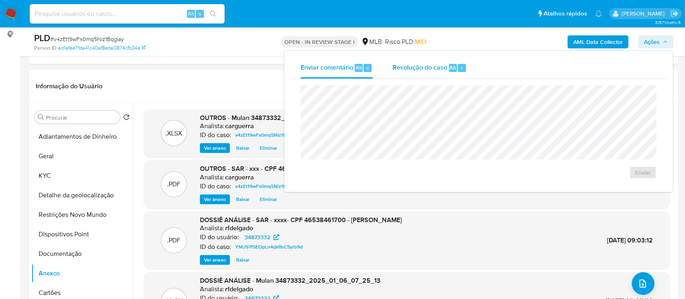
click at [406, 66] on span "Resolução do caso" at bounding box center [419, 67] width 55 height 9
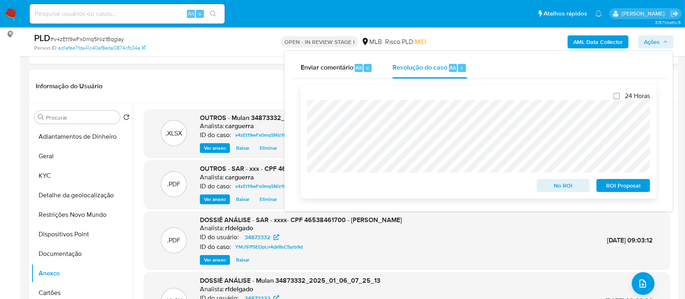
click at [620, 187] on span "ROI Proposal" at bounding box center [623, 185] width 42 height 11
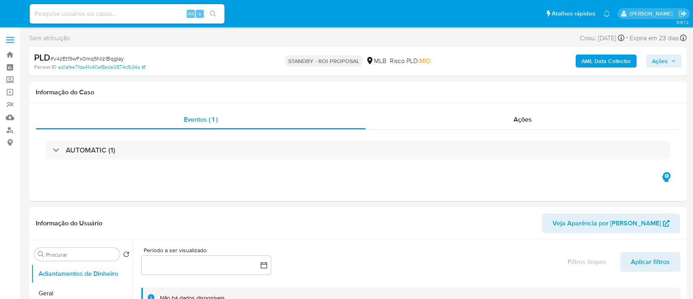
select select "10"
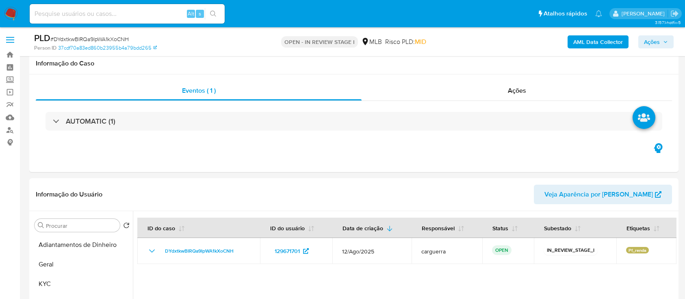
select select "10"
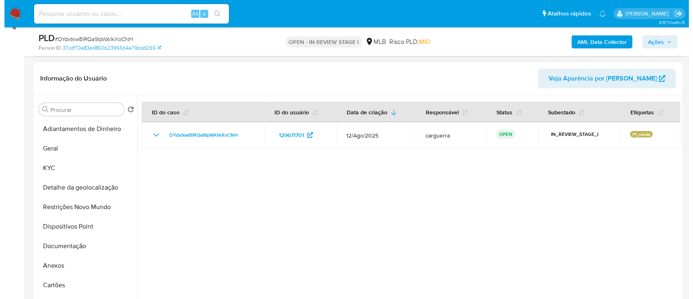
scroll to position [108, 0]
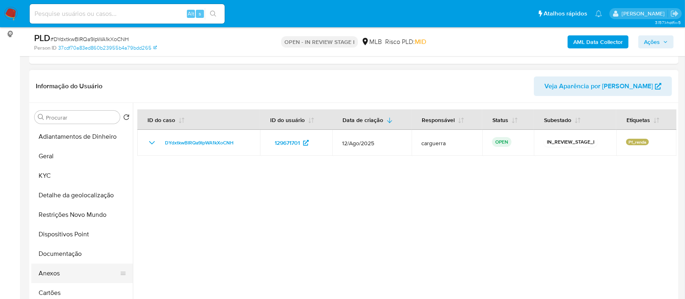
click at [63, 274] on button "Anexos" at bounding box center [78, 272] width 95 height 19
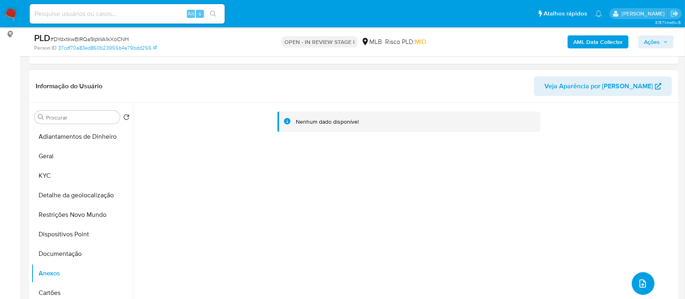
click at [638, 285] on icon "upload-file" at bounding box center [643, 283] width 10 height 10
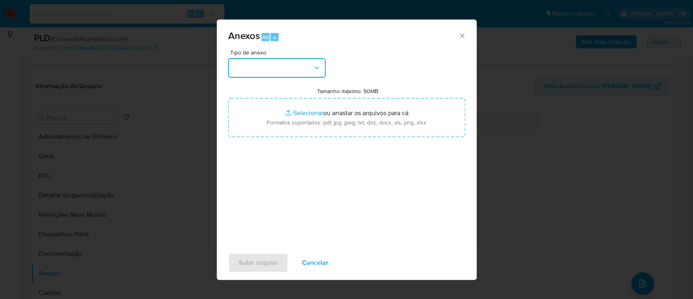
drag, startPoint x: 261, startPoint y: 71, endPoint x: 264, endPoint y: 76, distance: 5.2
click at [262, 71] on button "button" at bounding box center [276, 67] width 97 height 19
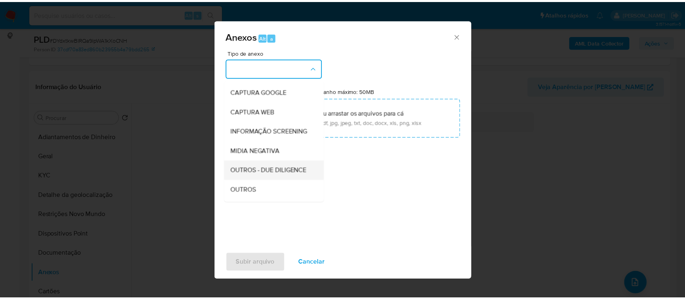
scroll to position [54, 0]
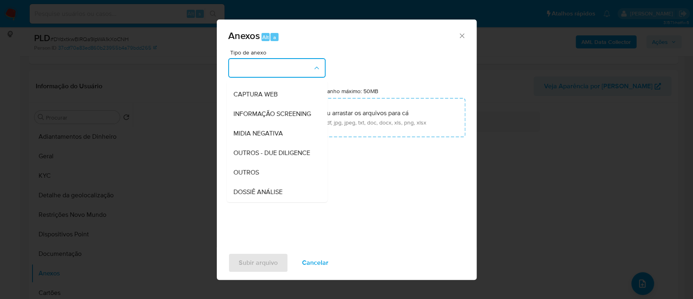
click at [256, 176] on span "OUTROS" at bounding box center [246, 172] width 26 height 8
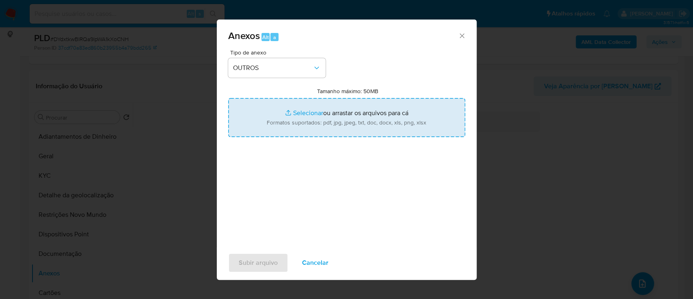
click at [306, 113] on input "Tamanho máximo: 50MB Selecionar arquivos" at bounding box center [346, 117] width 237 height 39
type input "C:\fakepath\Mulan 129671701_2025_09_01_15_41_50.xlsx"
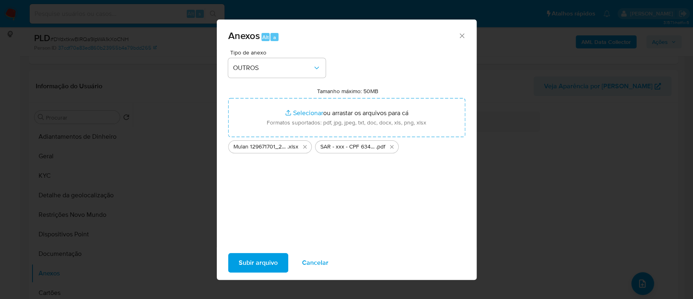
click at [250, 262] on span "Subir arquivo" at bounding box center [258, 262] width 39 height 18
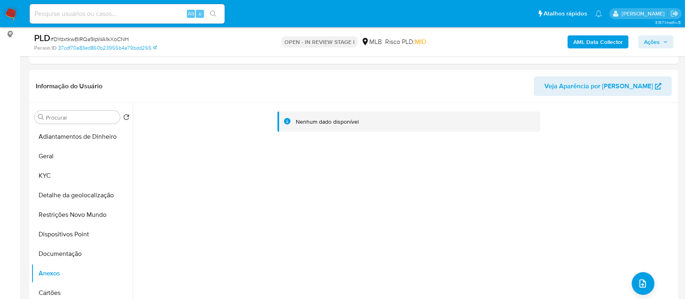
drag, startPoint x: 648, startPoint y: 45, endPoint x: 621, endPoint y: 49, distance: 27.5
click at [646, 44] on span "Ações" at bounding box center [652, 41] width 16 height 13
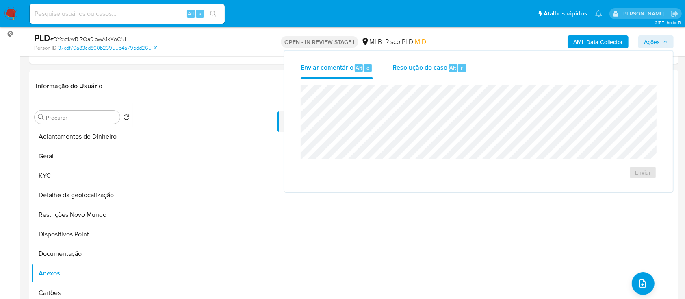
click at [427, 68] on span "Resolução do caso" at bounding box center [419, 67] width 55 height 9
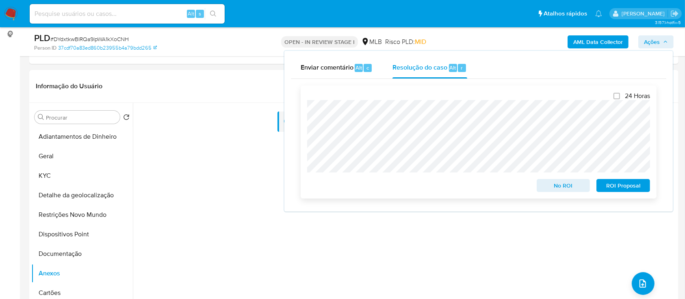
click at [546, 186] on span "No ROI" at bounding box center [563, 185] width 42 height 11
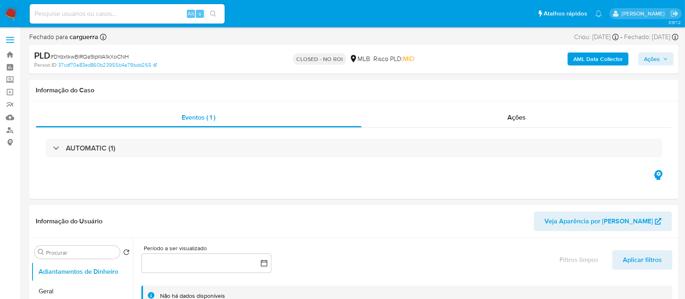
select select "10"
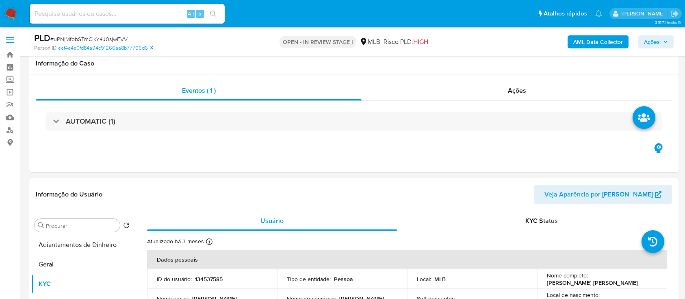
select select "10"
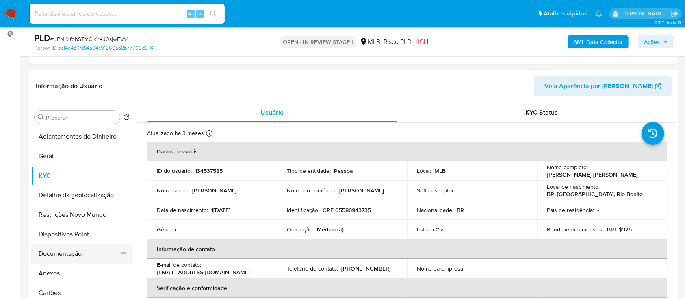
drag, startPoint x: 62, startPoint y: 258, endPoint x: 82, endPoint y: 256, distance: 20.9
click at [62, 258] on button "Documentação" at bounding box center [78, 253] width 95 height 19
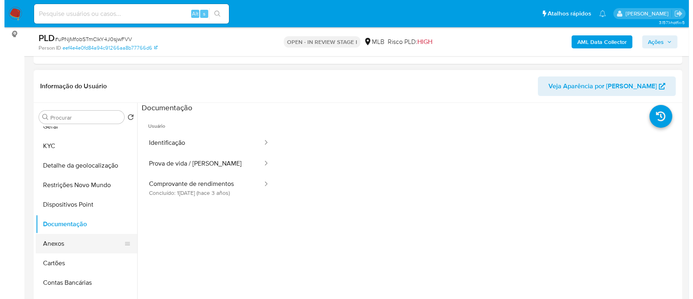
scroll to position [54, 0]
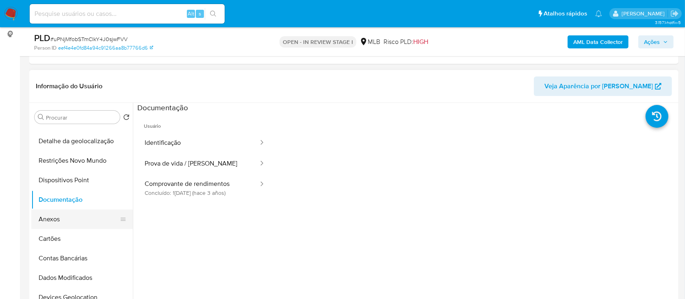
click at [60, 216] on button "Anexos" at bounding box center [78, 218] width 95 height 19
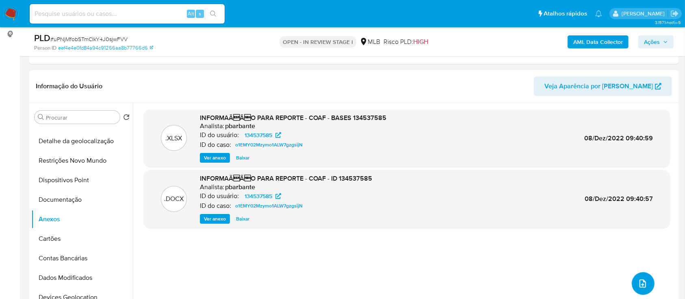
click at [638, 279] on icon "upload-file" at bounding box center [643, 283] width 10 height 10
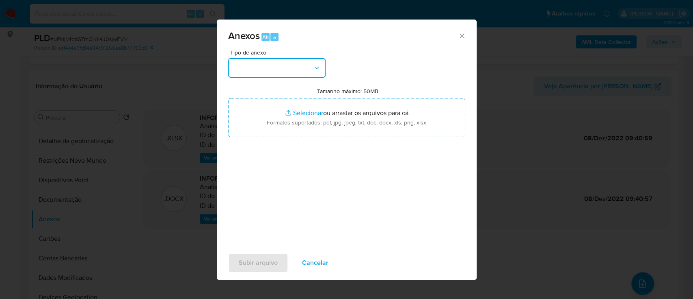
click at [292, 67] on button "button" at bounding box center [276, 67] width 97 height 19
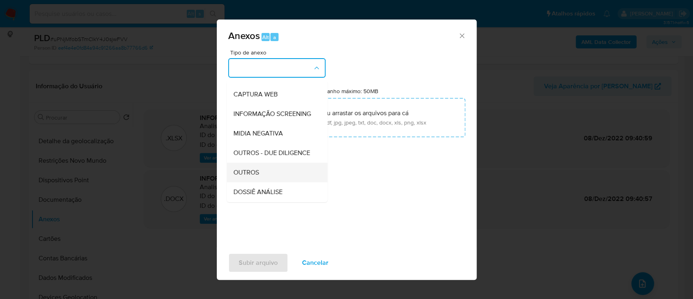
click at [250, 176] on span "OUTROS" at bounding box center [246, 172] width 26 height 8
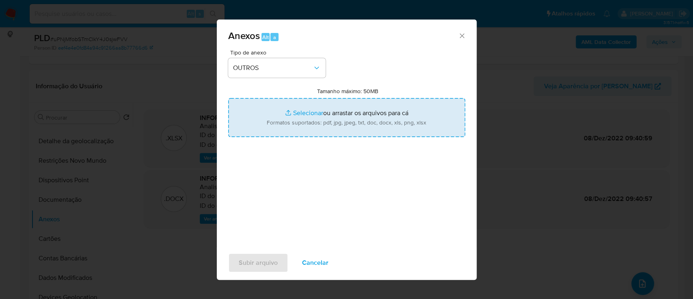
click at [305, 113] on input "Tamanho máximo: 50MB Selecionar arquivos" at bounding box center [346, 117] width 237 height 39
type input "C:\fakepath\Mulan 134537585_2025_09_01_15_43_41.xlsx"
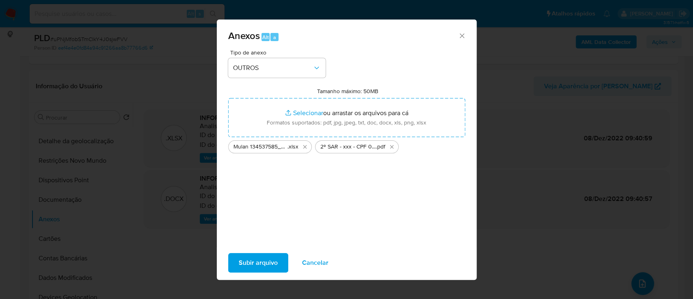
click at [251, 256] on span "Subir arquivo" at bounding box center [258, 262] width 39 height 18
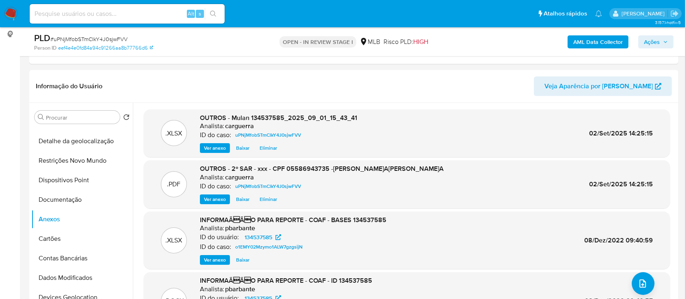
click at [649, 41] on span "Ações" at bounding box center [652, 41] width 16 height 13
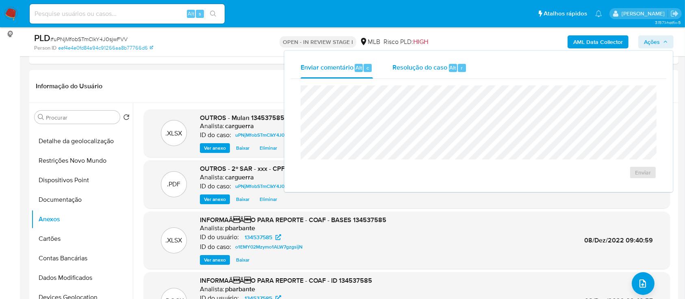
click at [431, 65] on span "Resolução do caso" at bounding box center [419, 67] width 55 height 9
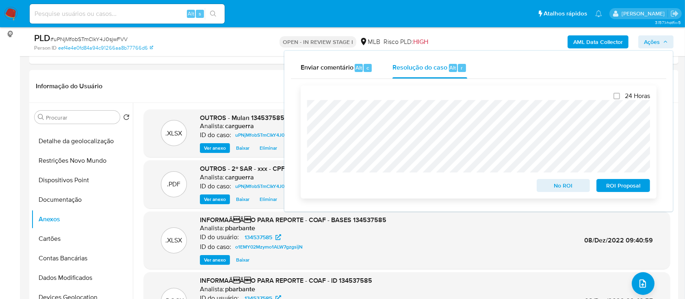
click at [627, 188] on span "ROI Proposal" at bounding box center [623, 185] width 42 height 11
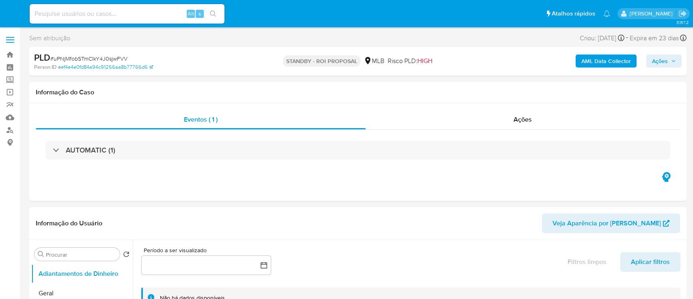
select select "10"
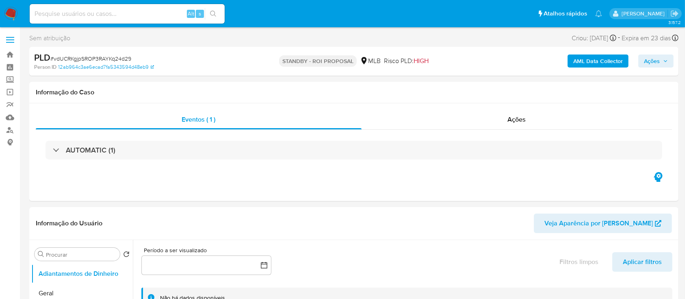
select select "10"
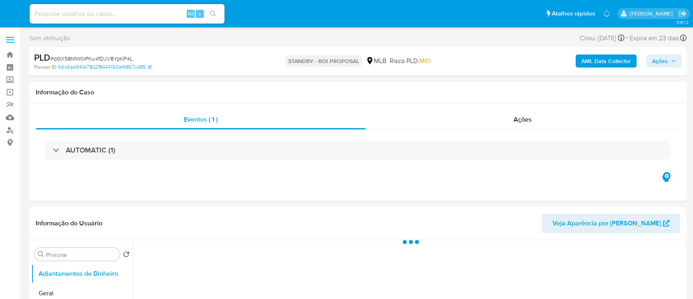
select select "10"
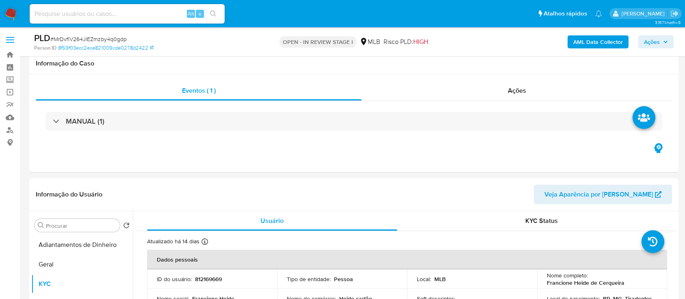
select select "10"
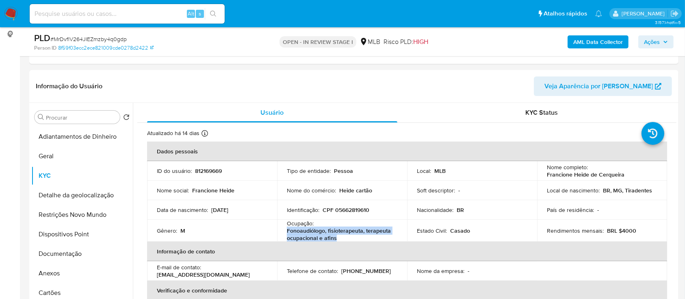
scroll to position [54, 0]
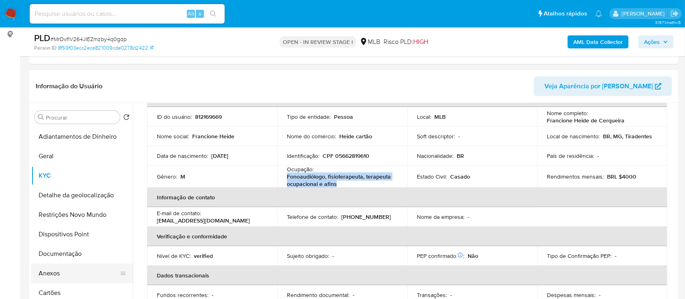
click at [49, 267] on button "Anexos" at bounding box center [78, 272] width 95 height 19
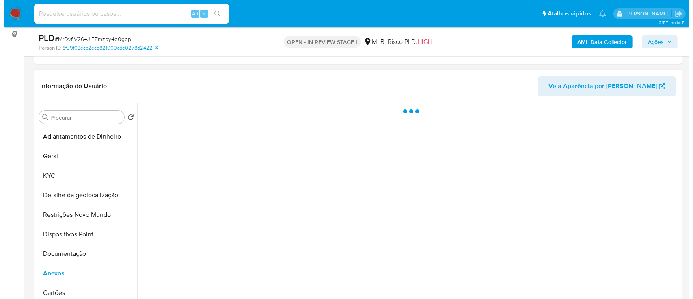
scroll to position [0, 0]
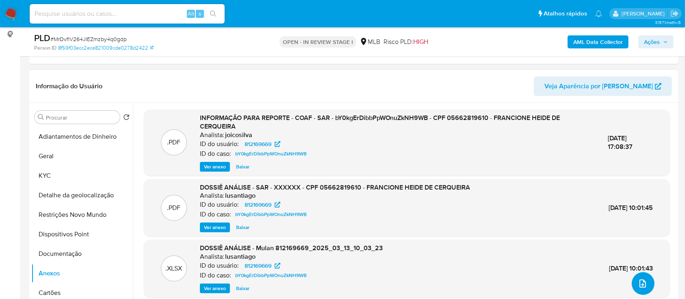
click at [640, 284] on icon "upload-file" at bounding box center [643, 283] width 10 height 10
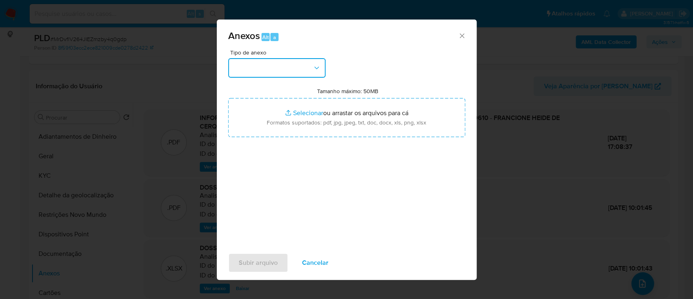
click at [281, 67] on button "button" at bounding box center [276, 67] width 97 height 19
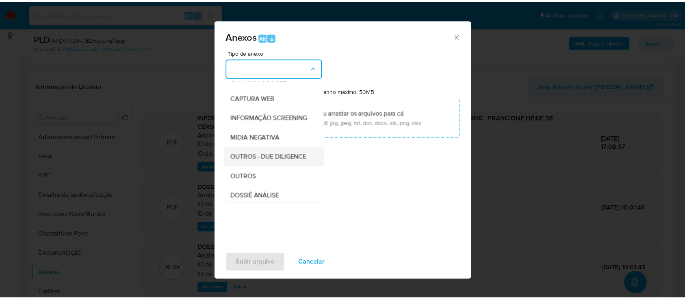
scroll to position [108, 0]
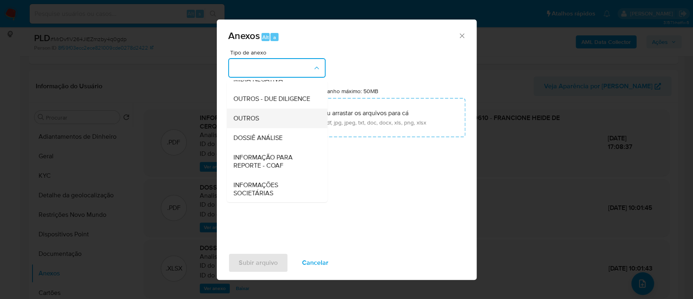
click at [261, 128] on div "OUTROS" at bounding box center [274, 117] width 83 height 19
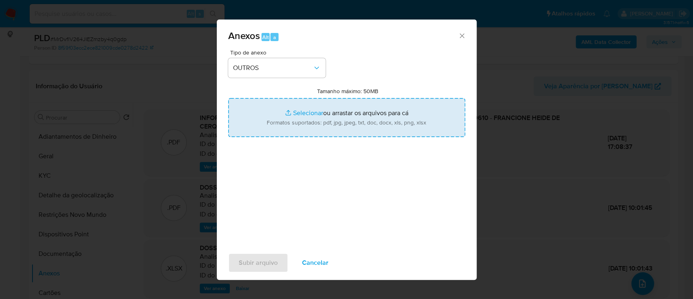
click at [302, 109] on input "Tamanho máximo: 50MB Selecionar arquivos" at bounding box center [346, 117] width 237 height 39
type input "C:\fakepath\SAR - xxx - CPF 05662819610 - FRANCIONE HEIDE DE CERQUEIRA.pdf"
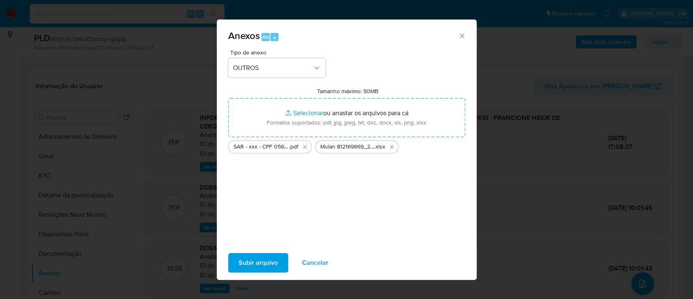
click at [264, 263] on span "Subir arquivo" at bounding box center [258, 262] width 39 height 18
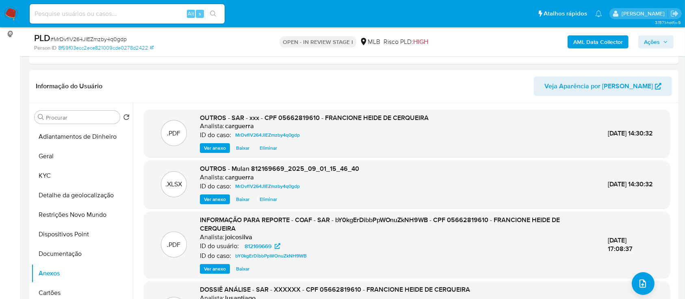
drag, startPoint x: 658, startPoint y: 41, endPoint x: 653, endPoint y: 41, distance: 4.5
click at [656, 41] on span "Ações" at bounding box center [652, 41] width 16 height 13
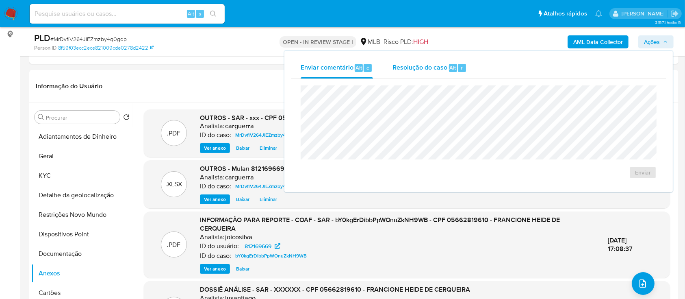
click at [422, 69] on span "Resolução do caso" at bounding box center [419, 67] width 55 height 9
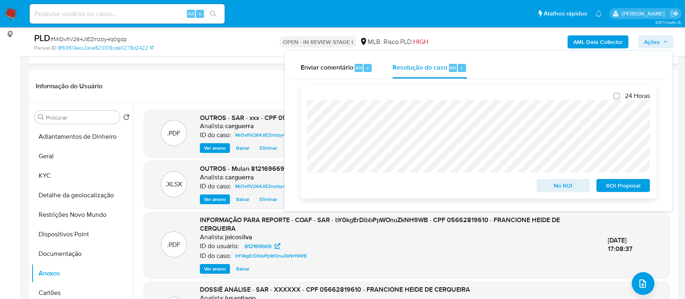
click at [571, 188] on span "No ROI" at bounding box center [563, 185] width 42 height 11
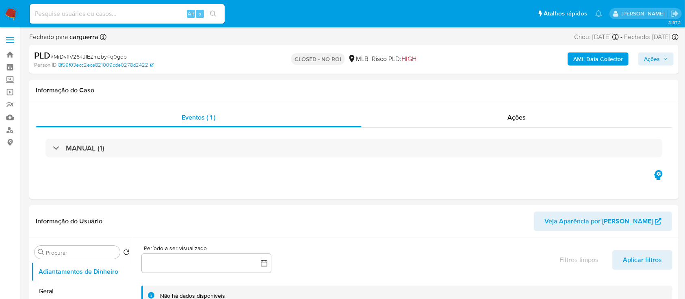
select select "10"
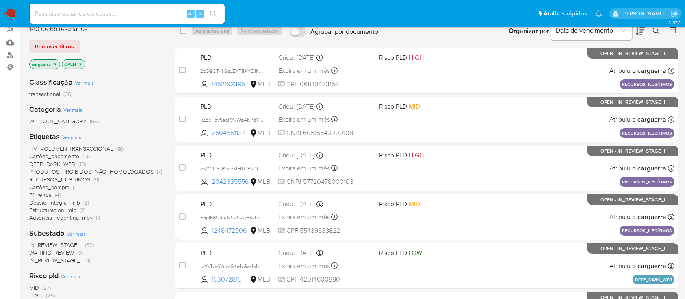
scroll to position [108, 0]
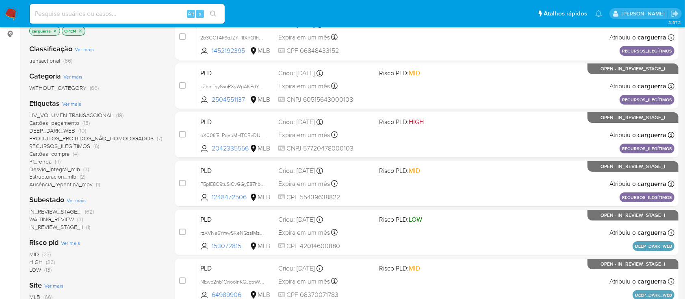
click at [83, 143] on span "RECURSOS_ILEGÍTIMOS" at bounding box center [59, 146] width 61 height 8
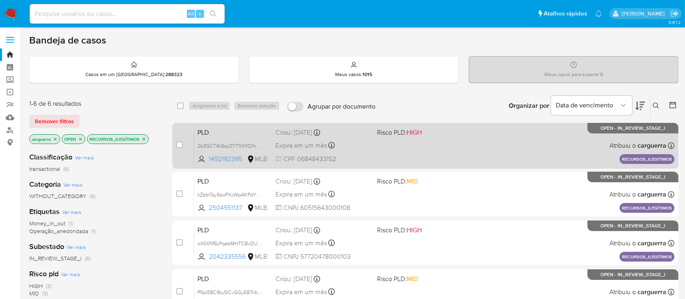
click at [444, 159] on div "PLD 2b3GCT4k6qJZYT1IXYQ1hgA2 1452192395 MLB Risco PLD: HIGH Criou: [DATE] Criou…" at bounding box center [434, 145] width 480 height 41
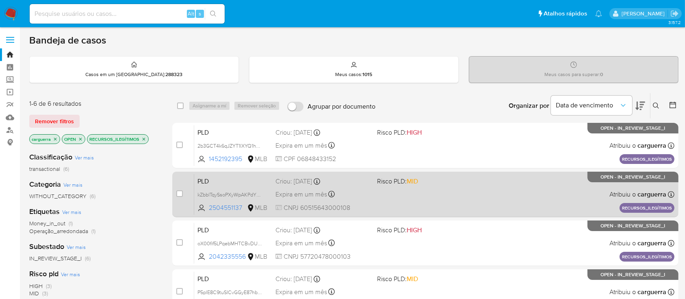
click at [463, 203] on div "PLD kZbblTqySsoPXyWpAKPdY2p7 2504551137 MLB Risco PLD: MID Criou: [DATE] Criou:…" at bounding box center [434, 193] width 480 height 41
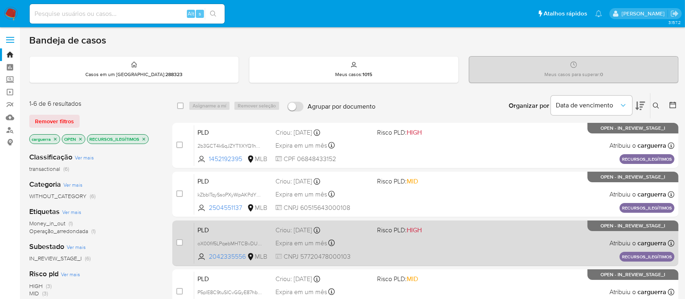
click at [481, 247] on div "PLD oX00fif5LPqebMHTCBvDUcvO 2042335556 MLB Risco PLD: HIGH Criou: [DATE] Criou…" at bounding box center [434, 242] width 480 height 41
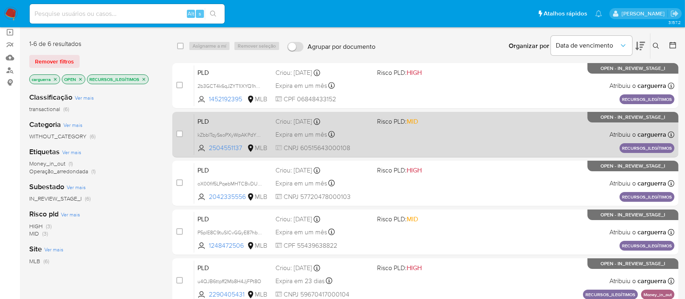
scroll to position [108, 0]
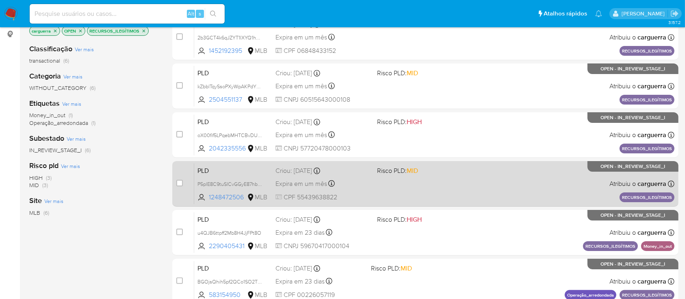
click at [483, 173] on div "PLD P5plE8C9tuSICvGGyE87hbNP 1248472506 MLB Risco PLD: MID Criou: [DATE] Criou:…" at bounding box center [434, 183] width 480 height 41
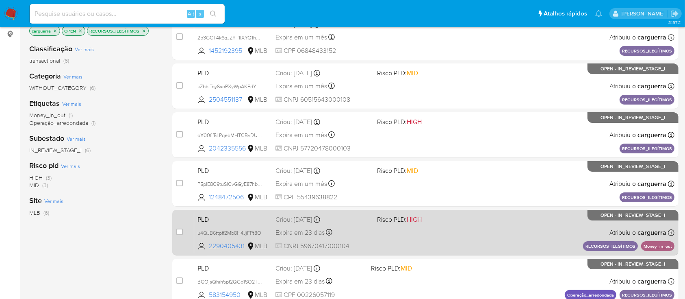
click at [451, 222] on span "Risco PLD: HIGH" at bounding box center [424, 218] width 95 height 11
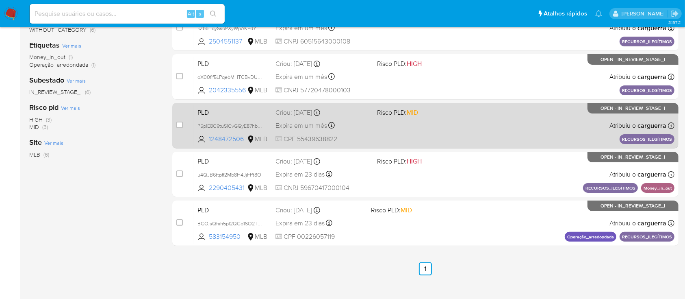
scroll to position [112, 0]
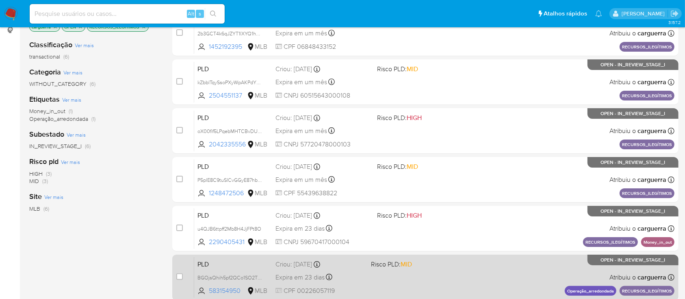
click at [451, 264] on span "Risco PLD: MID" at bounding box center [415, 263] width 89 height 11
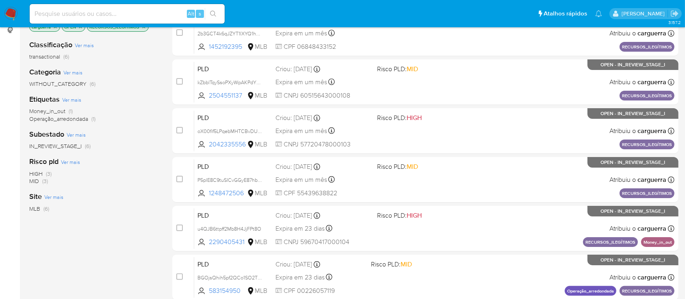
scroll to position [58, 0]
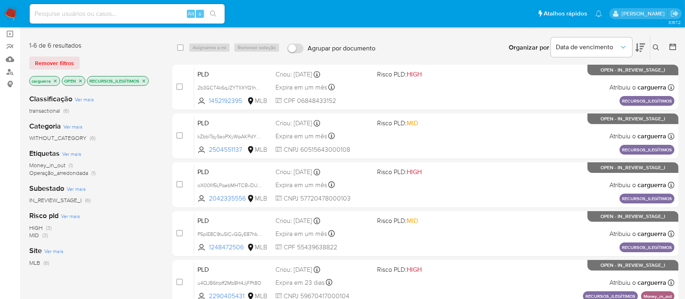
click at [143, 78] on icon "close-filter" at bounding box center [143, 80] width 5 height 5
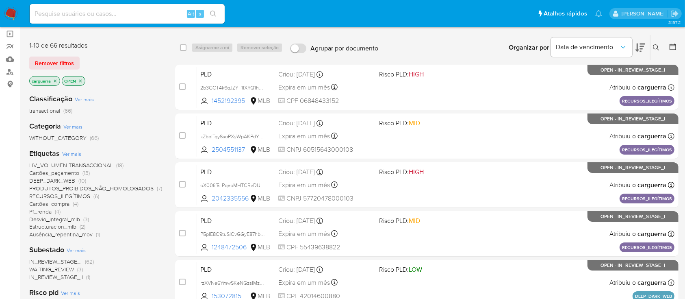
click at [82, 227] on span "(2)" at bounding box center [83, 226] width 6 height 8
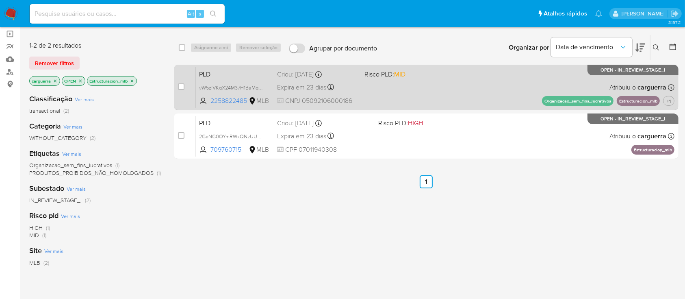
click at [431, 95] on div "PLD yW5zlVKqX24M37H1BaMq9JOD 2258822485 MLB Risco PLD: MID Criou: 12/08/2025 Cr…" at bounding box center [435, 87] width 479 height 41
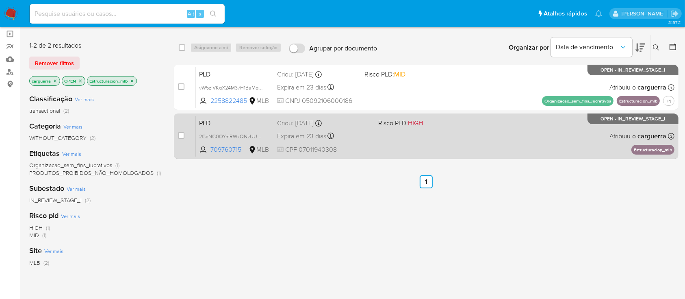
click at [444, 129] on div "PLD 2GeNG0OYmRWxQNzUUoo47cpj 709760715 MLB Risco PLD: HIGH Criou: 12/08/2025 Cr…" at bounding box center [435, 135] width 479 height 41
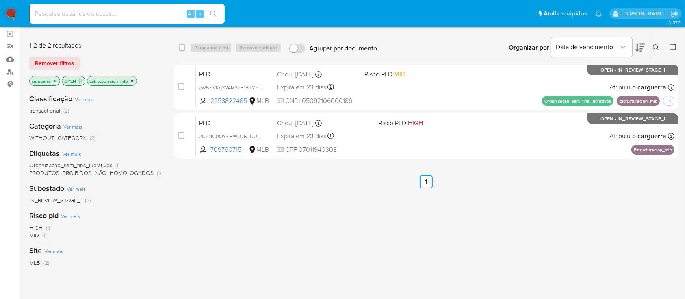
click at [132, 81] on icon "close-filter" at bounding box center [132, 80] width 5 height 5
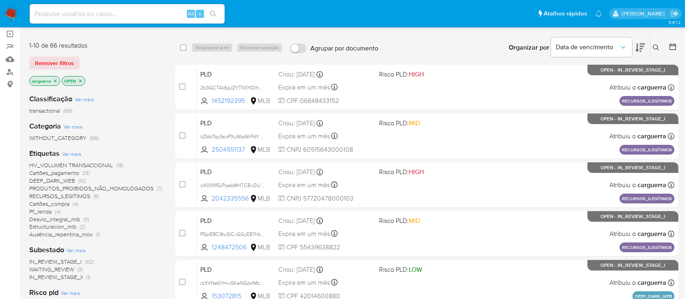
click at [94, 160] on div "Etiquetas Ver mais HV_VOLUMEN TRANSACCIONAL (18) Cartões_pagamento (13) DEEP_DA…" at bounding box center [95, 193] width 133 height 90
click at [96, 163] on span "HV_VOLUMEN TRANSACCIONAL" at bounding box center [71, 165] width 84 height 8
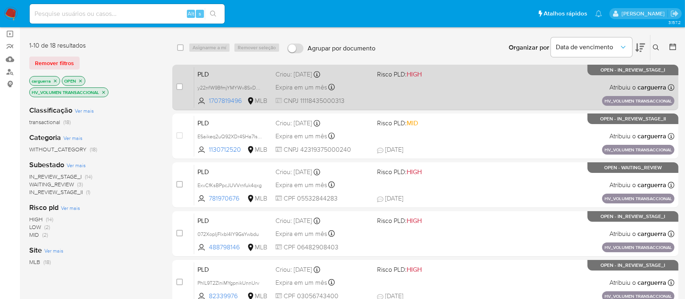
click at [463, 88] on div "PLD y22nfW9BfmjYMYWv8SxDxVom 1707819496 MLB Risco PLD: HIGH Criou: 14/08/2025 C…" at bounding box center [434, 87] width 480 height 41
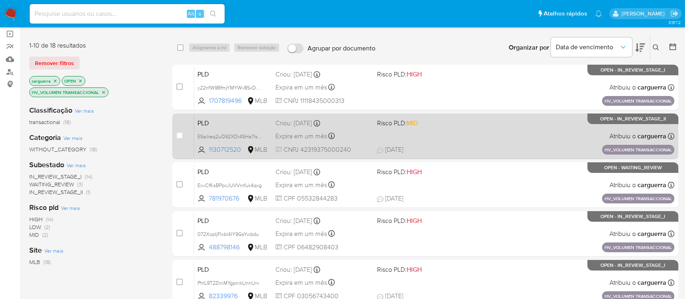
click at [480, 141] on div "PLD ESaikeq2uQ92XDr4SHa7ls9S 1130712520 MLB Risco PLD: MID Criou: 14/08/2025 Cr…" at bounding box center [434, 135] width 480 height 41
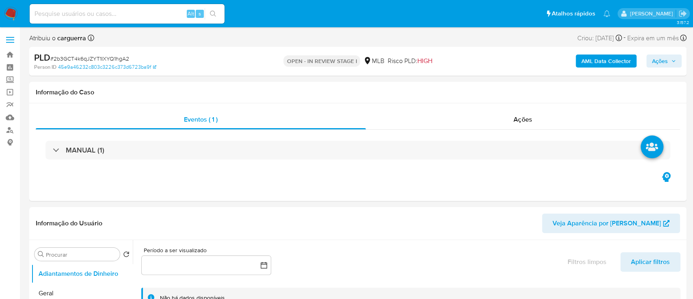
select select "10"
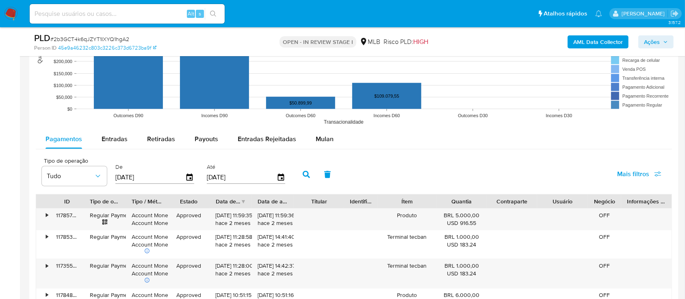
scroll to position [812, 0]
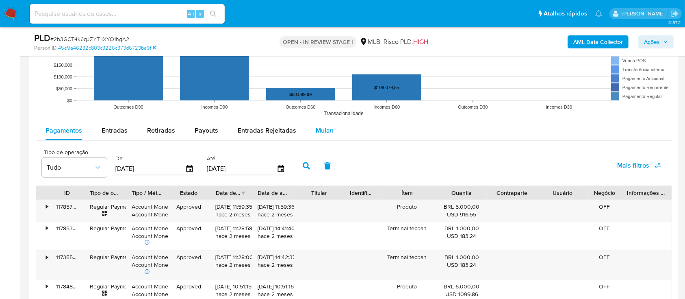
click at [322, 127] on span "Mulan" at bounding box center [325, 130] width 18 height 9
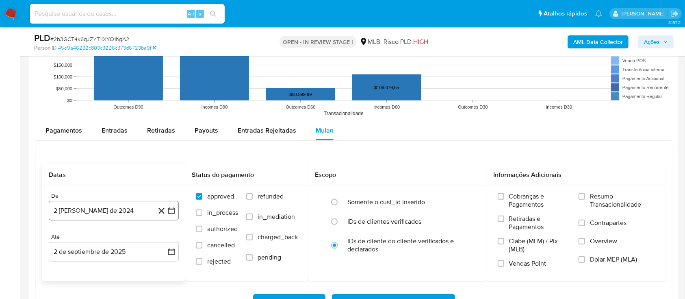
click at [169, 209] on icon "button" at bounding box center [171, 210] width 6 height 6
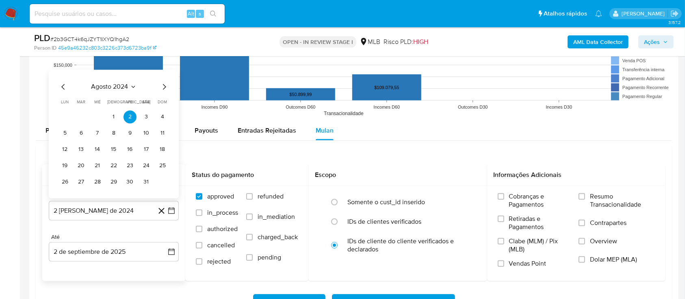
click at [130, 86] on button "agosto 2024" at bounding box center [113, 87] width 45 height 8
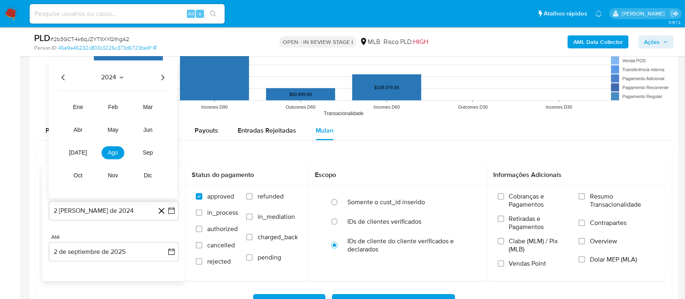
click at [158, 74] on icon "Año siguiente" at bounding box center [163, 78] width 10 height 10
click at [84, 150] on button "[DATE]" at bounding box center [78, 152] width 23 height 13
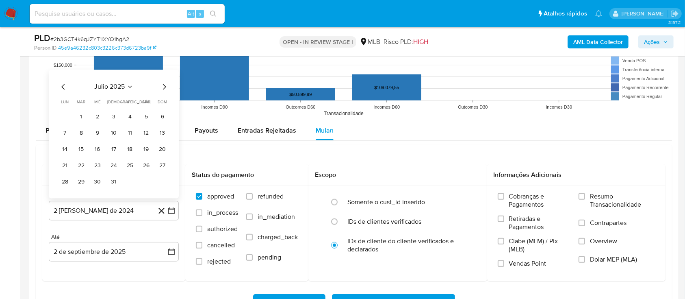
click at [85, 116] on button "1" at bounding box center [81, 116] width 13 height 13
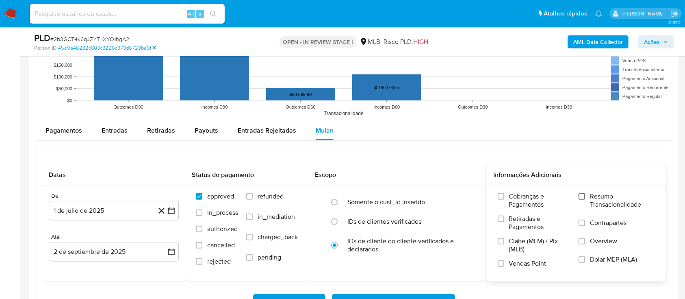
click at [584, 196] on label "Resumo Transacionalidade" at bounding box center [616, 205] width 76 height 26
click at [584, 196] on input "Resumo Transacionalidade" at bounding box center [581, 196] width 6 height 6
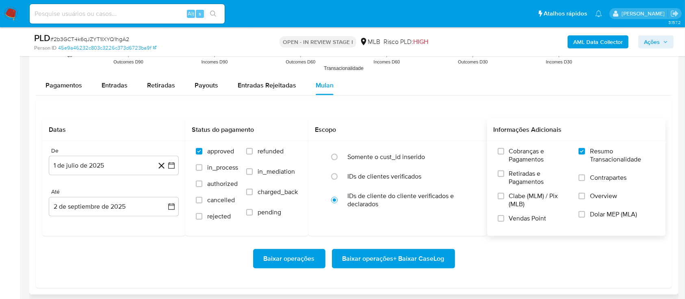
scroll to position [921, 0]
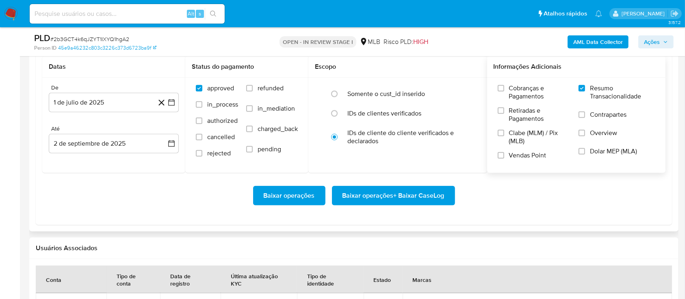
click at [403, 197] on span "Baixar operações + Baixar CaseLog" at bounding box center [393, 195] width 102 height 18
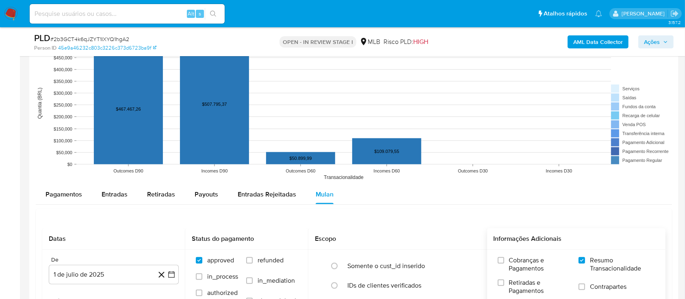
scroll to position [704, 0]
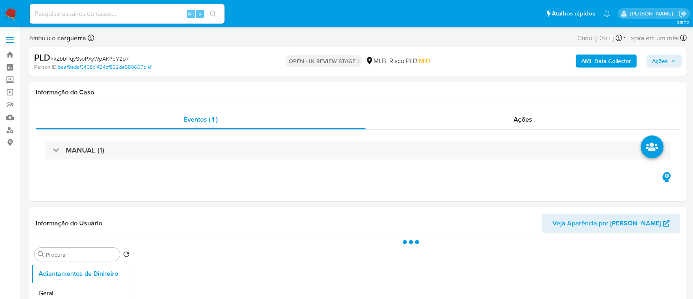
select select "10"
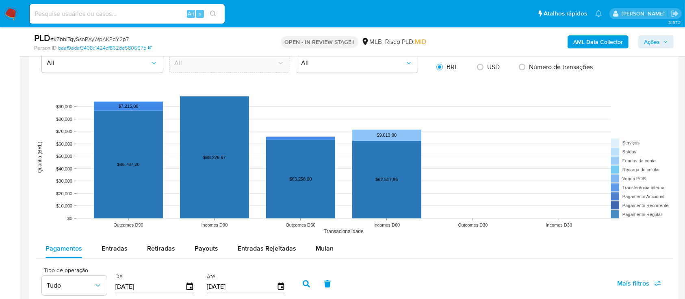
scroll to position [812, 0]
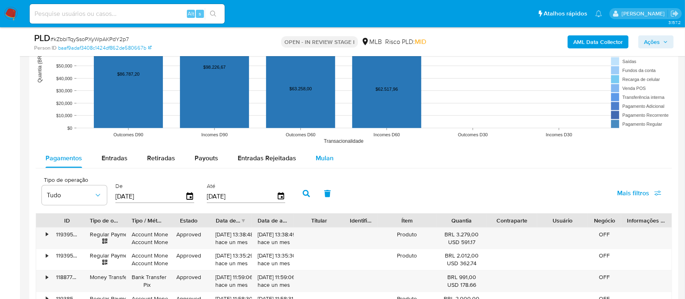
click at [328, 156] on span "Mulan" at bounding box center [325, 157] width 18 height 9
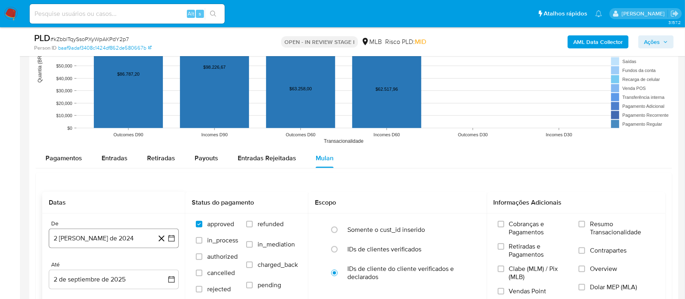
click at [172, 235] on icon "button" at bounding box center [171, 238] width 6 height 6
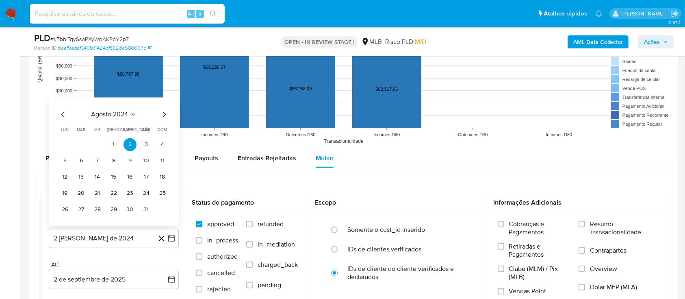
click at [123, 113] on span "agosto 2024" at bounding box center [109, 114] width 37 height 8
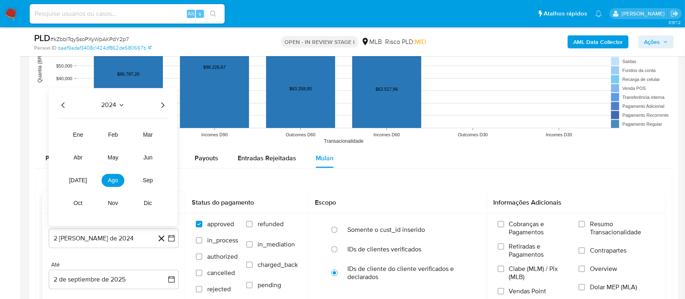
click at [162, 102] on icon "Año siguiente" at bounding box center [163, 105] width 10 height 10
click at [80, 183] on span "[DATE]" at bounding box center [78, 180] width 18 height 6
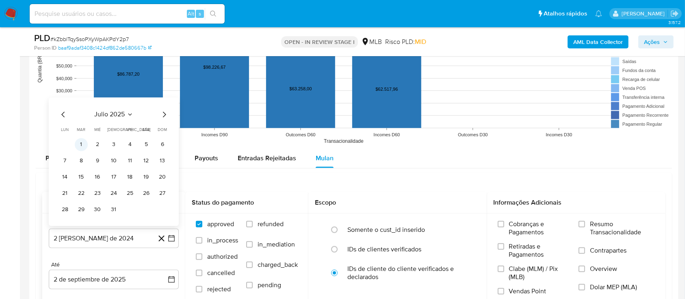
click at [80, 145] on button "1" at bounding box center [81, 144] width 13 height 13
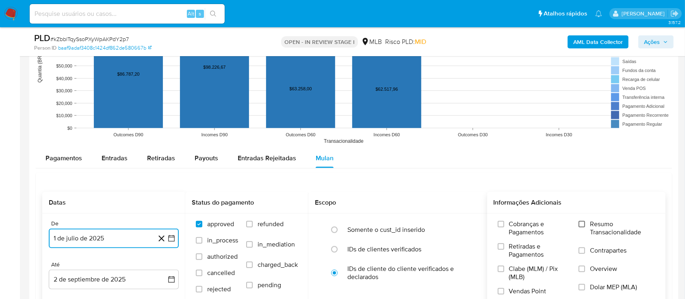
click at [583, 221] on input "Resumo Transacionalidade" at bounding box center [581, 224] width 6 height 6
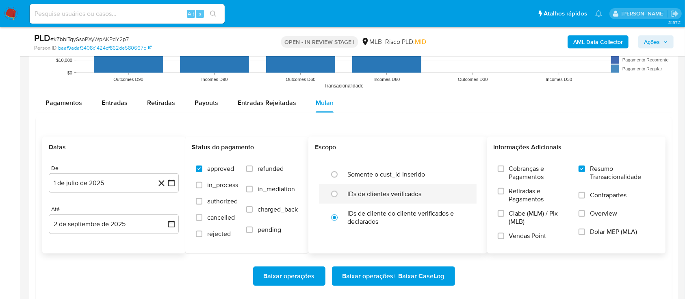
scroll to position [975, 0]
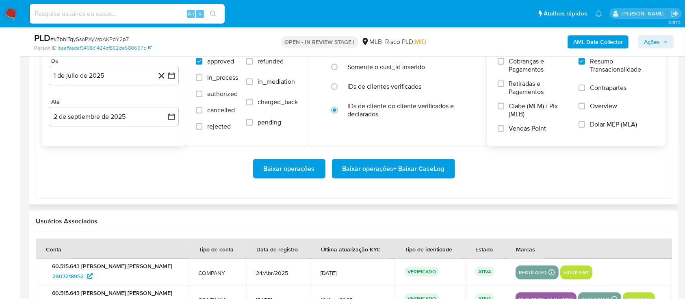
click at [394, 165] on span "Baixar operações + Baixar CaseLog" at bounding box center [393, 169] width 102 height 18
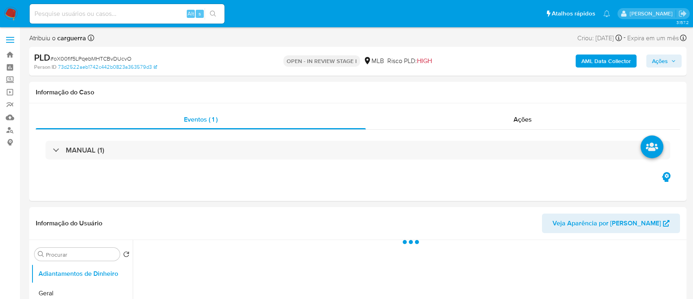
select select "10"
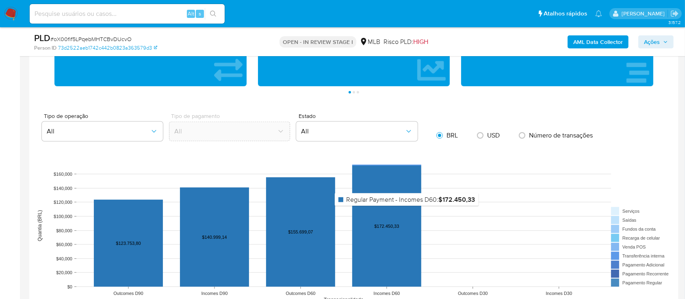
scroll to position [704, 0]
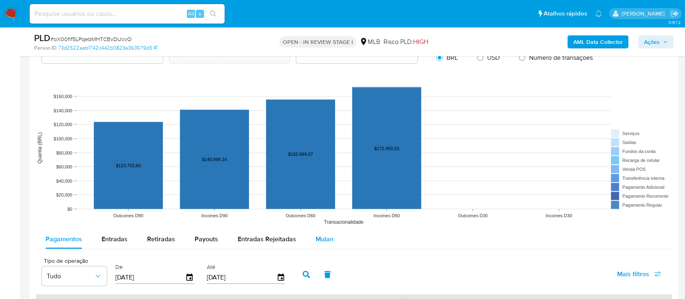
click at [323, 235] on span "Mulan" at bounding box center [325, 238] width 18 height 9
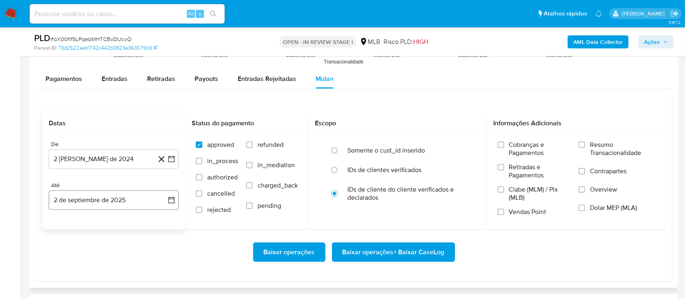
scroll to position [866, 0]
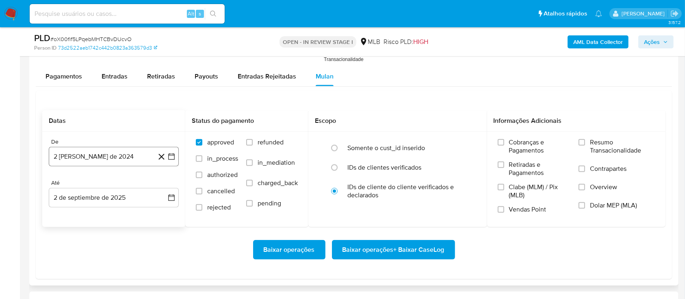
click at [169, 156] on icon "button" at bounding box center [171, 156] width 8 height 8
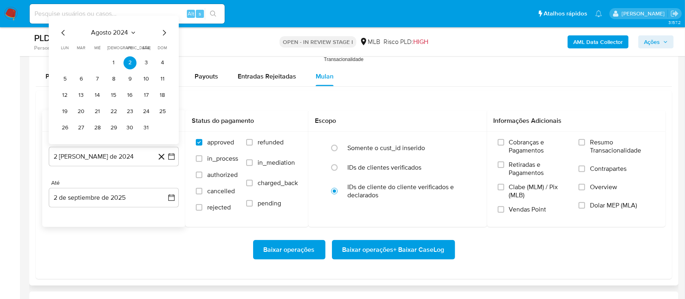
click at [133, 33] on icon "Seleccionar mes y año" at bounding box center [133, 33] width 4 height 2
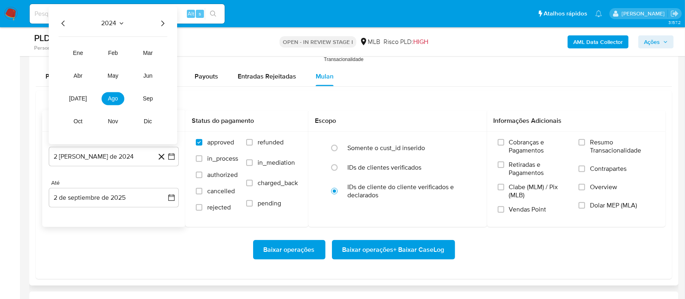
click at [162, 23] on icon "Año siguiente" at bounding box center [163, 24] width 10 height 10
click at [83, 101] on button "[DATE]" at bounding box center [78, 98] width 23 height 13
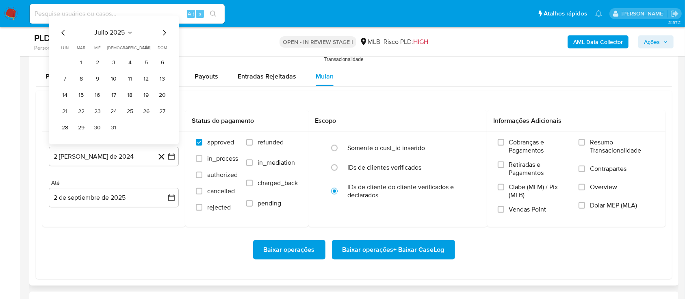
click at [84, 63] on button "1" at bounding box center [81, 62] width 13 height 13
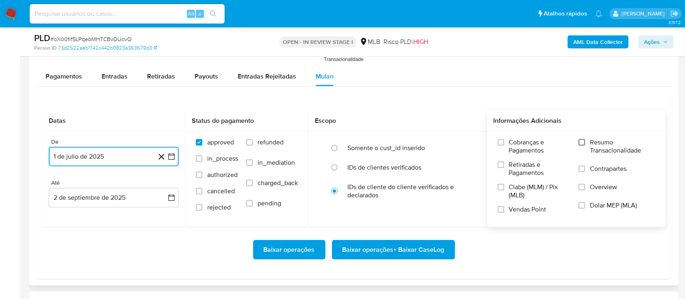
click at [585, 142] on input "Resumo Transacionalidade" at bounding box center [581, 142] width 6 height 6
click at [370, 246] on span "Baixar operações + Baixar CaseLog" at bounding box center [393, 249] width 102 height 18
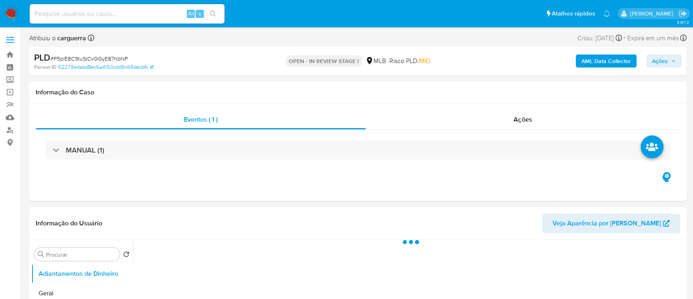
select select "10"
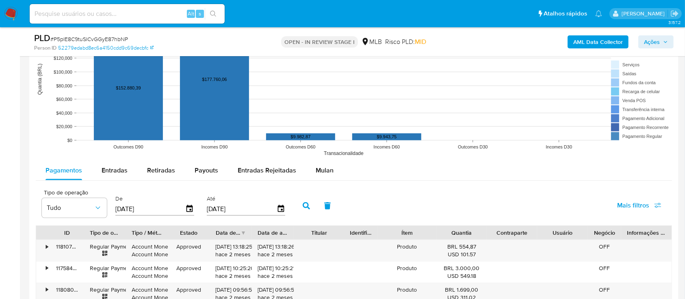
scroll to position [758, 0]
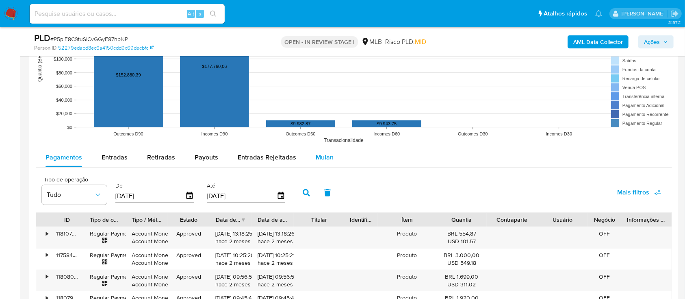
click at [319, 154] on span "Mulan" at bounding box center [325, 156] width 18 height 9
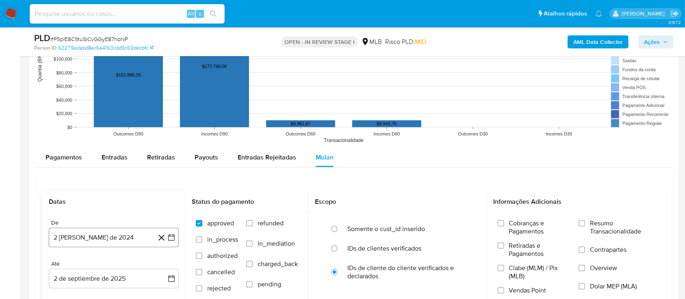
click at [168, 239] on icon "button" at bounding box center [171, 237] width 6 height 6
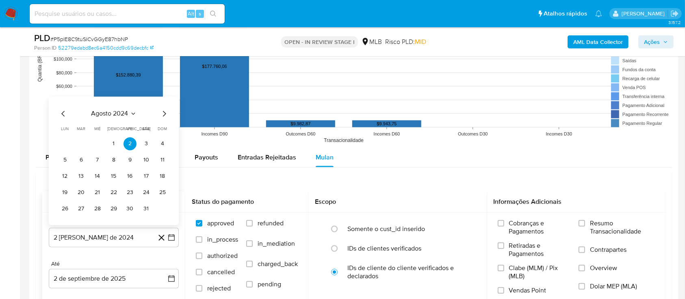
click at [128, 112] on button "agosto 2024" at bounding box center [113, 114] width 45 height 8
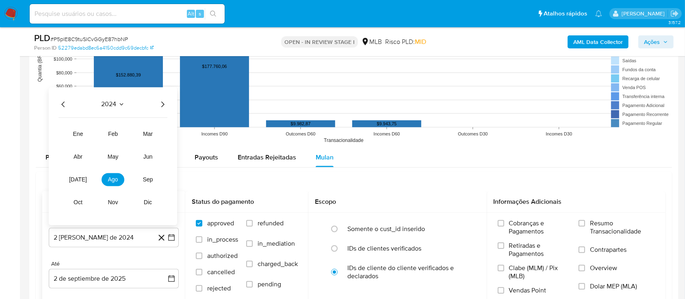
click at [159, 103] on icon "Año siguiente" at bounding box center [163, 105] width 10 height 10
drag, startPoint x: 71, startPoint y: 188, endPoint x: 76, endPoint y: 185, distance: 5.5
click at [74, 187] on tr "ene feb mar abr may jun jul ago sep oct nov dic" at bounding box center [113, 168] width 93 height 81
click at [81, 181] on span "[DATE]" at bounding box center [78, 179] width 18 height 6
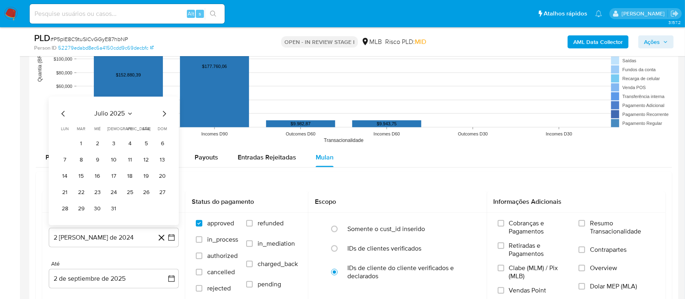
click at [84, 140] on button "1" at bounding box center [81, 143] width 13 height 13
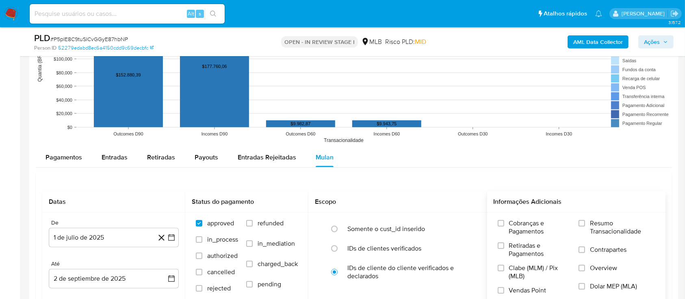
click at [611, 226] on span "Resumo Transacionalidade" at bounding box center [622, 227] width 65 height 16
click at [585, 226] on input "Resumo Transacionalidade" at bounding box center [581, 223] width 6 height 6
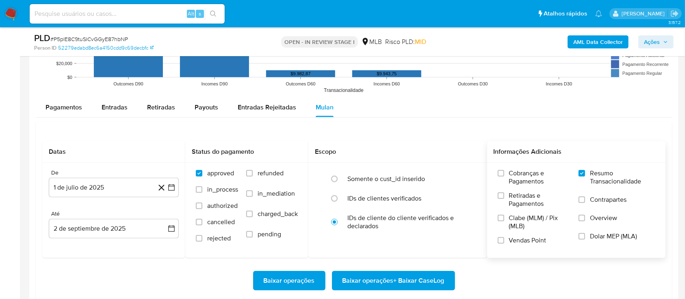
scroll to position [866, 0]
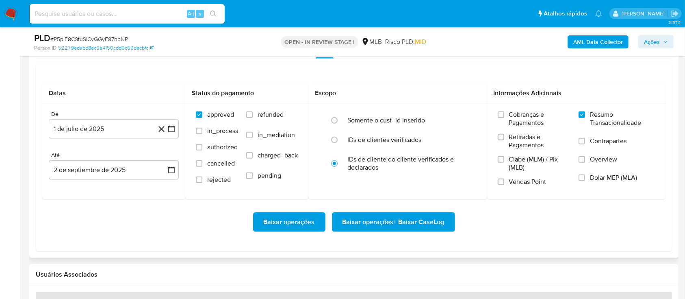
click at [397, 226] on span "Baixar operações + Baixar CaseLog" at bounding box center [393, 222] width 102 height 18
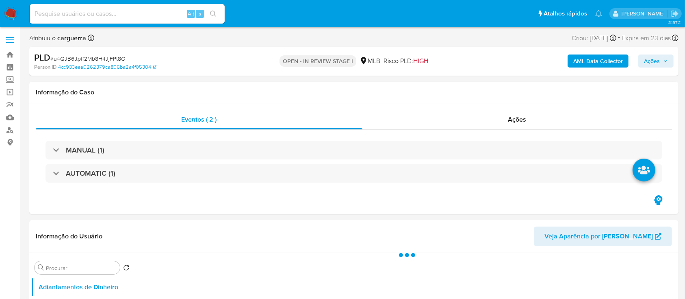
select select "10"
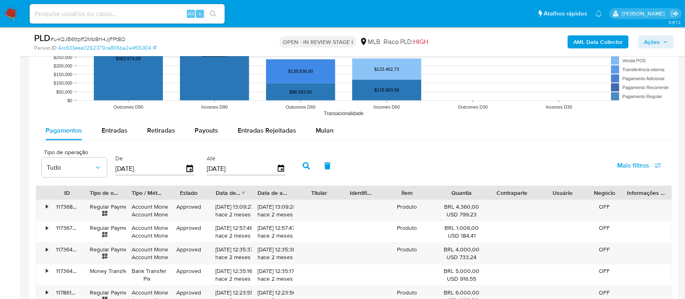
scroll to position [812, 0]
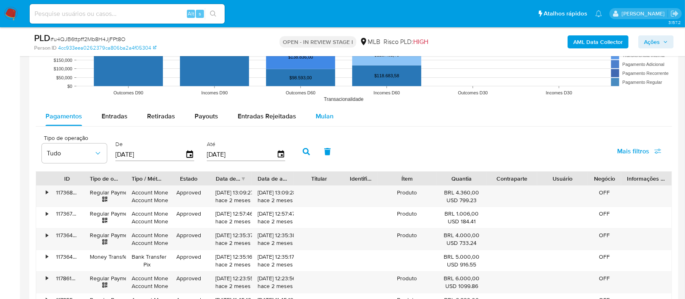
click at [325, 115] on span "Mulan" at bounding box center [325, 115] width 18 height 9
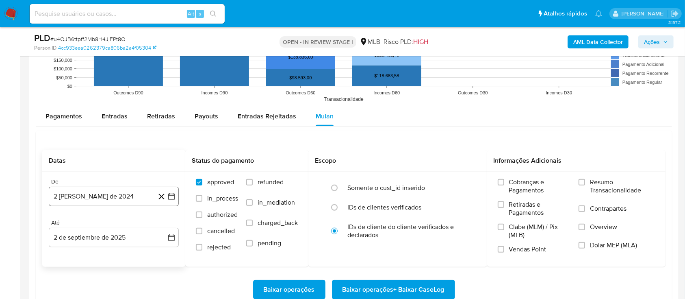
click at [168, 197] on icon "button" at bounding box center [171, 196] width 6 height 6
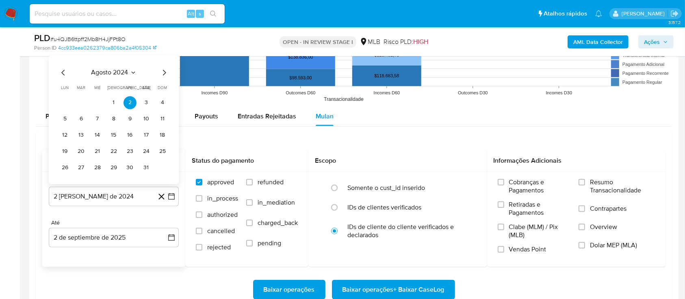
click at [131, 71] on icon "Seleccionar mes y año" at bounding box center [133, 72] width 6 height 6
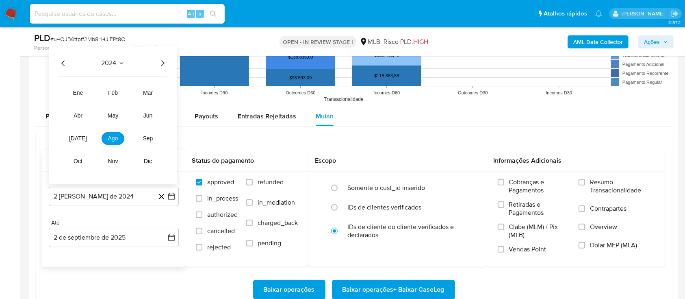
click at [163, 61] on icon "Año siguiente" at bounding box center [163, 63] width 10 height 10
click at [77, 140] on span "[DATE]" at bounding box center [78, 138] width 18 height 6
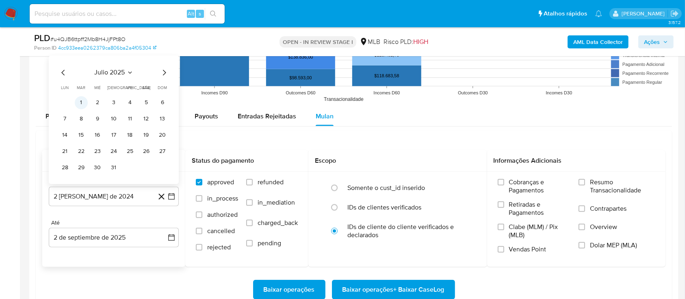
click at [85, 102] on button "1" at bounding box center [81, 102] width 13 height 13
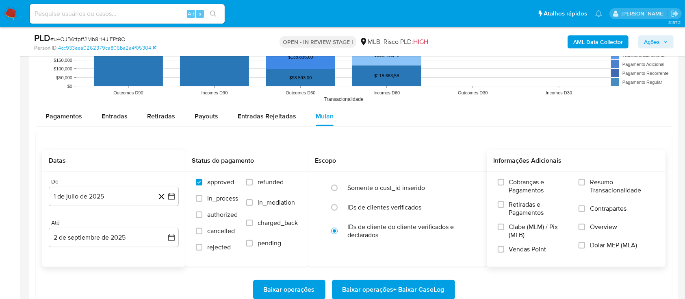
click at [577, 180] on div "Cobranças e Pagamentos Retiradas e Pagamentos Clabe (MLM) / Pix (MLB) Vendas Po…" at bounding box center [577, 218] width 166 height 81
click at [581, 181] on input "Resumo Transacionalidade" at bounding box center [581, 182] width 6 height 6
click at [370, 278] on div "Baixar operações Baixar operações + Baixar CaseLog" at bounding box center [353, 288] width 623 height 45
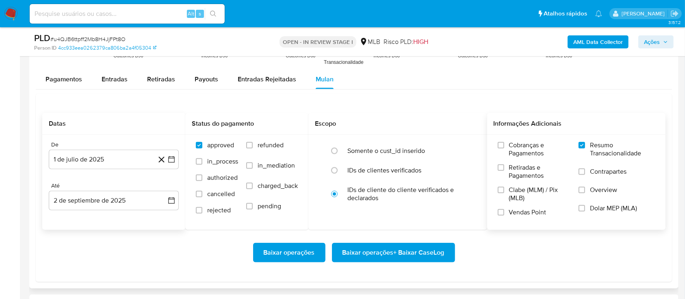
scroll to position [866, 0]
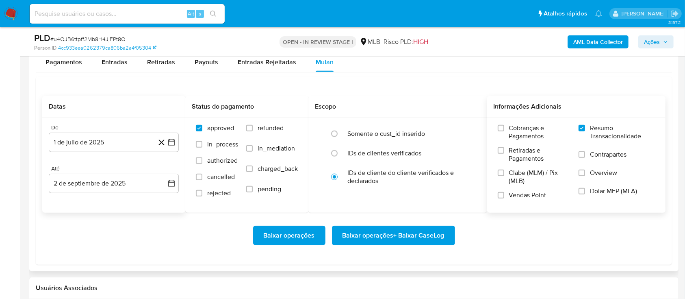
click at [401, 232] on span "Baixar operações + Baixar CaseLog" at bounding box center [393, 235] width 102 height 18
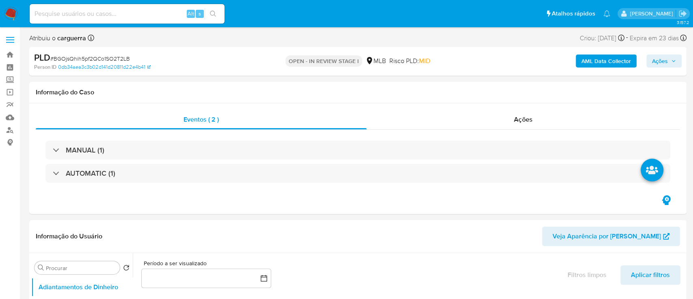
select select "10"
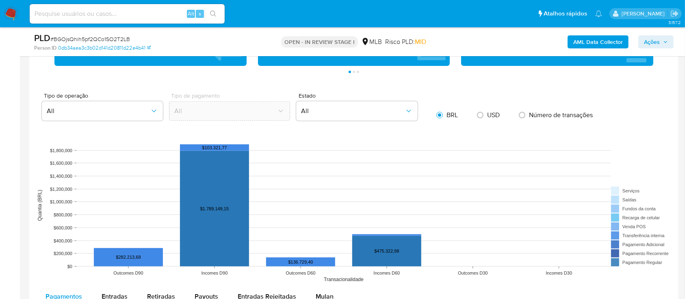
scroll to position [758, 0]
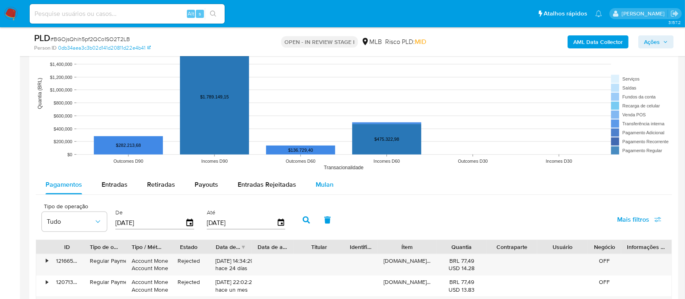
click at [316, 177] on div "Mulan" at bounding box center [325, 184] width 18 height 19
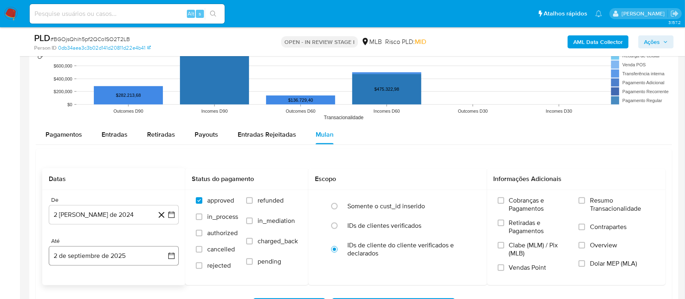
scroll to position [921, 0]
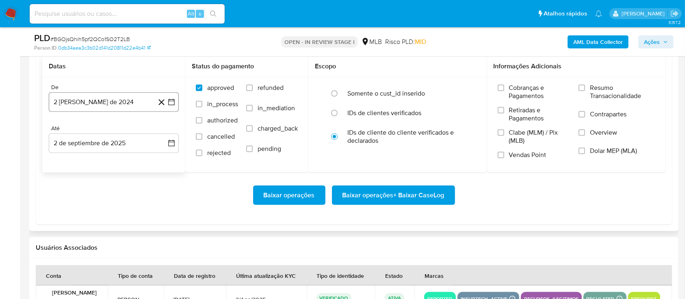
click at [173, 102] on icon "button" at bounding box center [171, 102] width 8 height 8
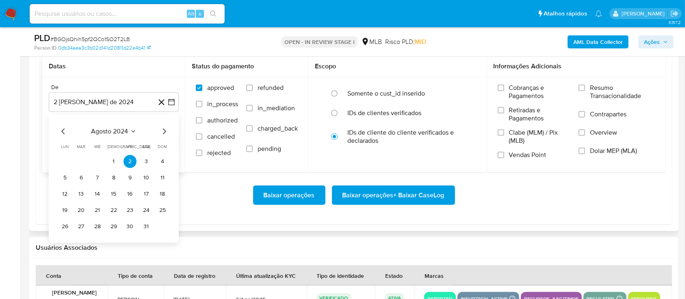
click at [132, 131] on icon "Seleccionar mes y año" at bounding box center [133, 131] width 6 height 6
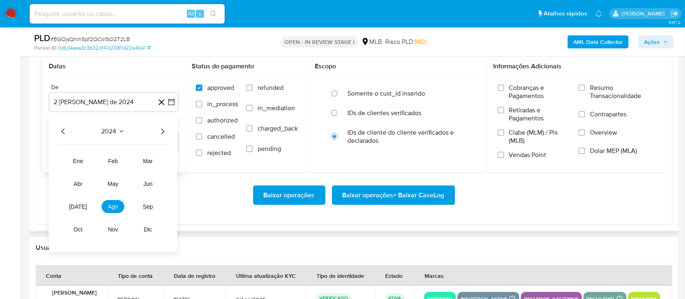
click at [162, 129] on icon "Año siguiente" at bounding box center [163, 131] width 10 height 10
click at [74, 210] on button "[DATE]" at bounding box center [78, 206] width 23 height 13
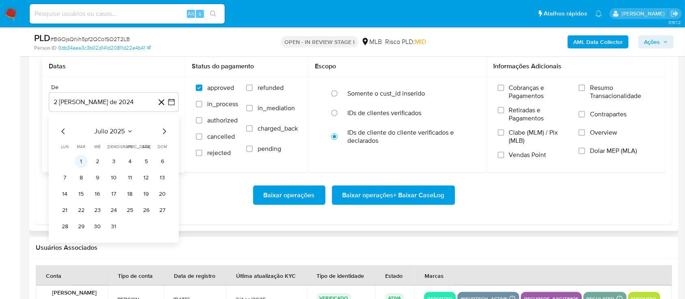
click at [79, 157] on button "1" at bounding box center [81, 161] width 13 height 13
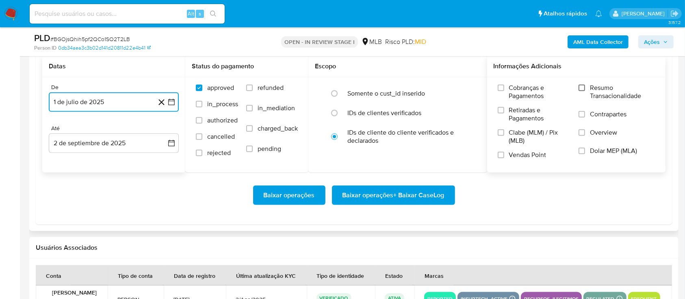
click at [585, 89] on input "Resumo Transacionalidade" at bounding box center [581, 87] width 6 height 6
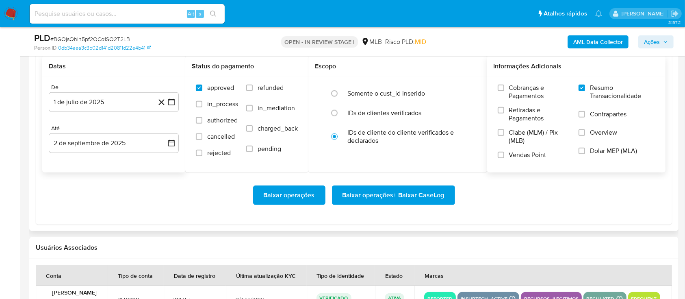
click at [404, 193] on span "Baixar operações + Baixar CaseLog" at bounding box center [393, 195] width 102 height 18
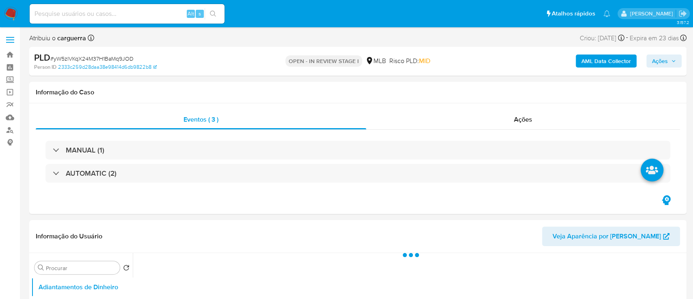
select select "10"
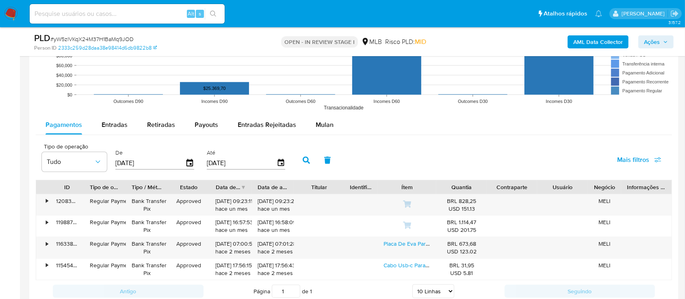
scroll to position [812, 0]
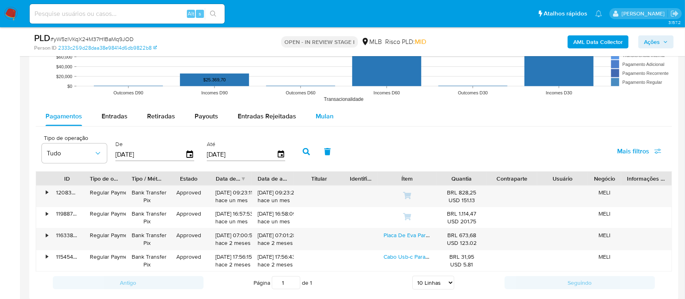
click at [323, 114] on span "Mulan" at bounding box center [325, 115] width 18 height 9
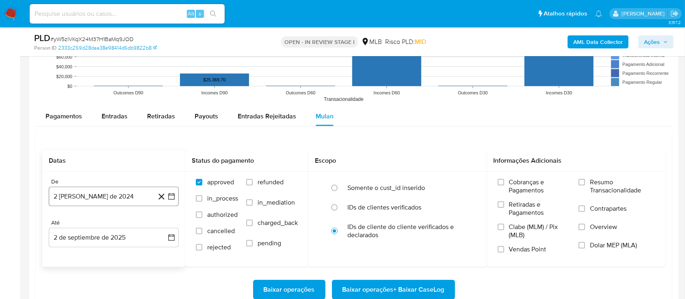
click at [169, 197] on icon "button" at bounding box center [171, 196] width 8 height 8
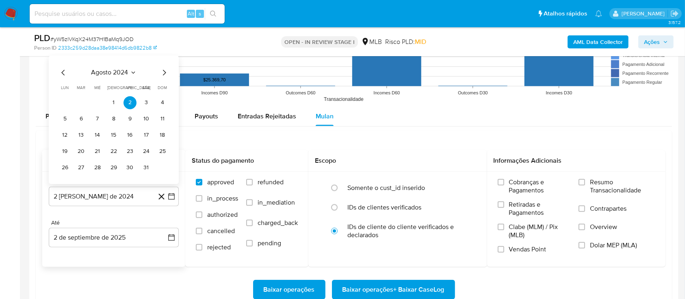
click at [130, 71] on button "agosto 2024" at bounding box center [113, 72] width 45 height 8
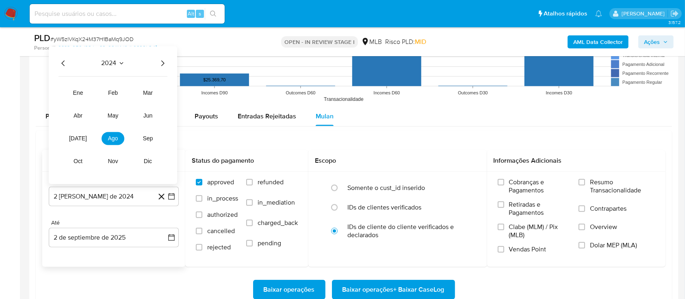
click at [162, 65] on icon "Año siguiente" at bounding box center [163, 63] width 10 height 10
click at [80, 138] on span "[DATE]" at bounding box center [78, 138] width 18 height 6
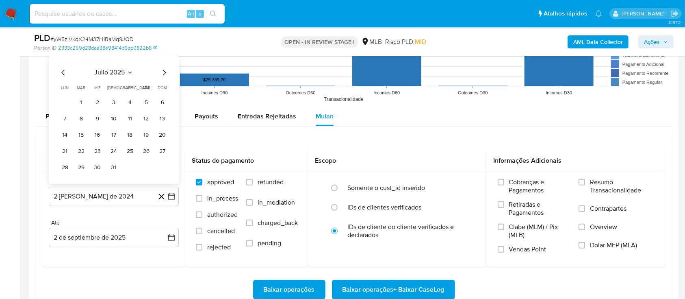
click at [80, 99] on button "1" at bounding box center [81, 102] width 13 height 13
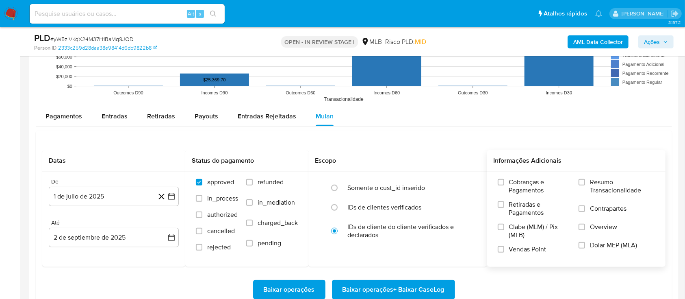
click at [577, 184] on div "Cobranças e Pagamentos Retiradas e Pagamentos Clabe (MLM) / Pix (MLB) Vendas Po…" at bounding box center [577, 218] width 166 height 81
click at [579, 180] on input "Resumo Transacionalidade" at bounding box center [581, 182] width 6 height 6
click at [401, 282] on span "Baixar operações + Baixar CaseLog" at bounding box center [393, 289] width 102 height 18
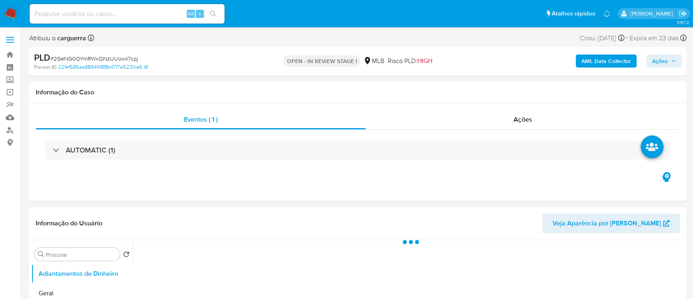
select select "10"
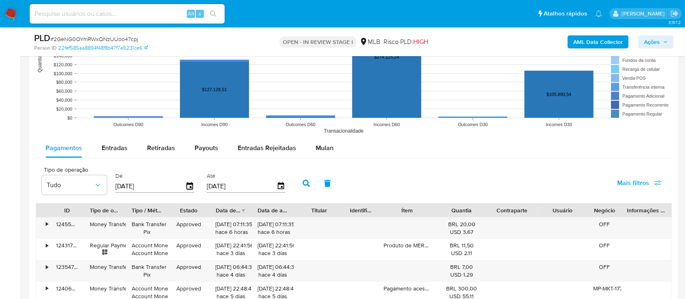
scroll to position [812, 0]
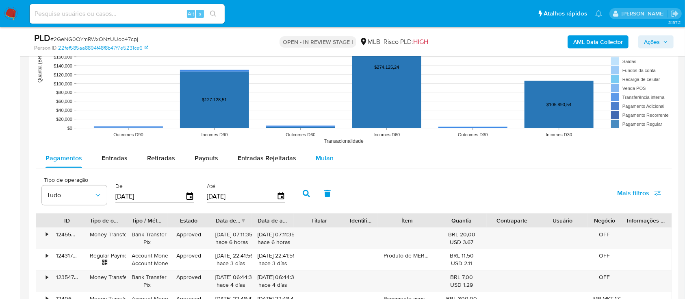
click at [323, 156] on span "Mulan" at bounding box center [325, 157] width 18 height 9
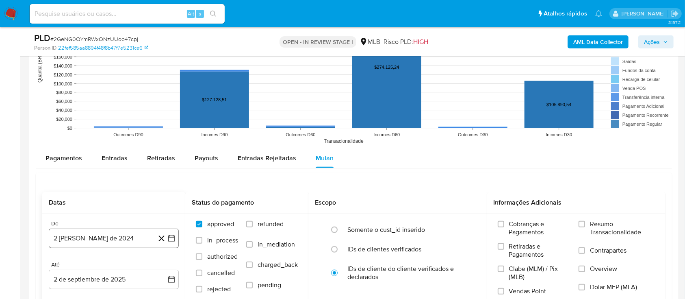
click at [169, 236] on icon "button" at bounding box center [171, 238] width 8 height 8
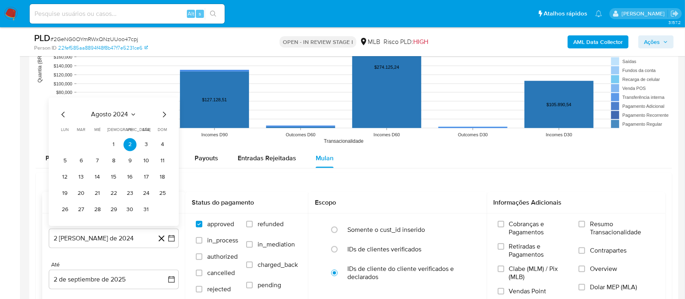
click at [133, 112] on icon "Seleccionar mes y año" at bounding box center [133, 114] width 6 height 6
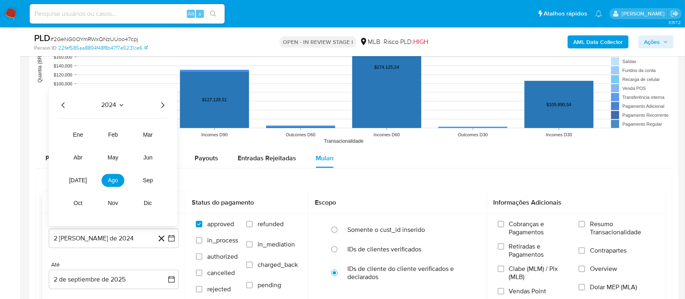
click at [165, 105] on icon "Año siguiente" at bounding box center [163, 105] width 10 height 10
click at [74, 176] on button "[DATE]" at bounding box center [78, 179] width 23 height 13
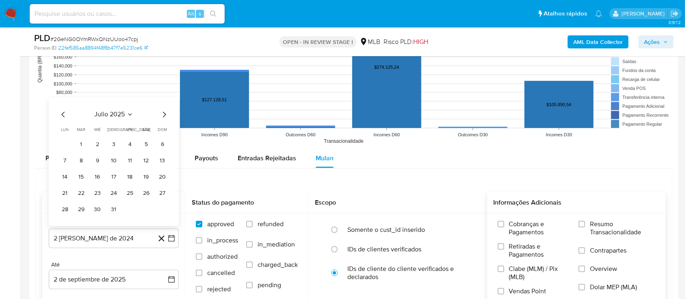
click at [576, 223] on div "Cobranças e Pagamentos Retiradas e Pagamentos Clabe (MLM) / Pix (MLB) Vendas Po…" at bounding box center [577, 260] width 166 height 81
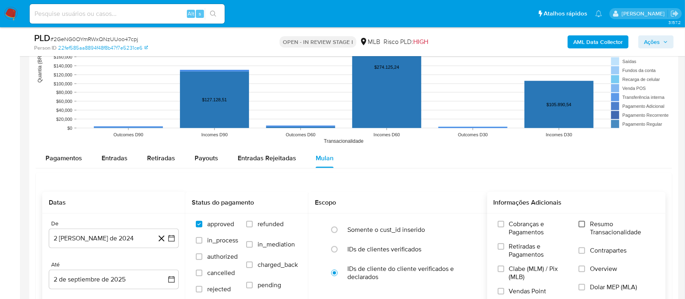
click at [584, 223] on input "Resumo Transacionalidade" at bounding box center [581, 224] width 6 height 6
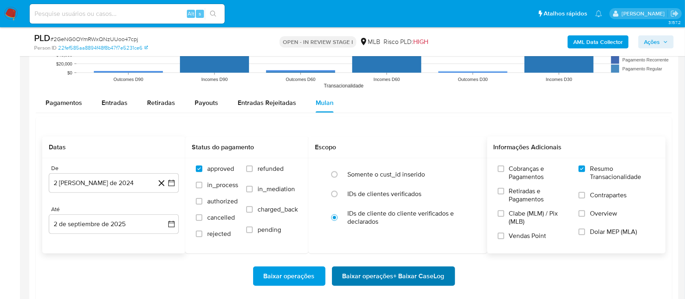
scroll to position [921, 0]
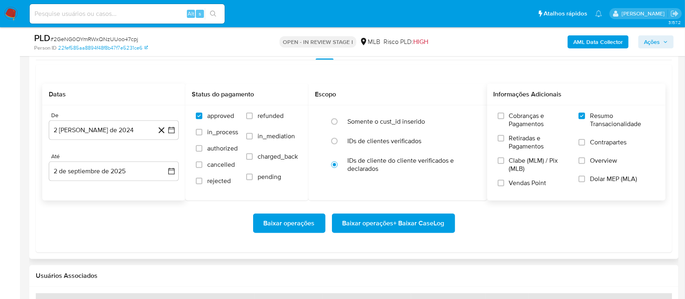
click at [402, 217] on span "Baixar operações + Baixar CaseLog" at bounding box center [393, 223] width 102 height 18
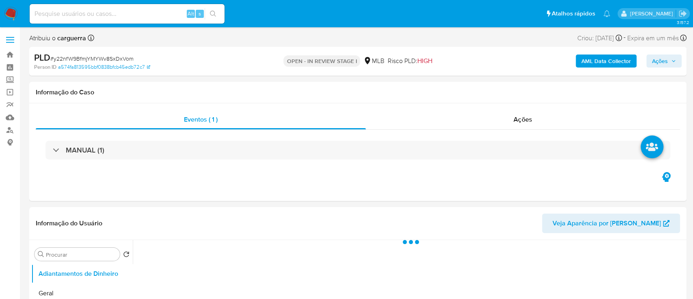
select select "10"
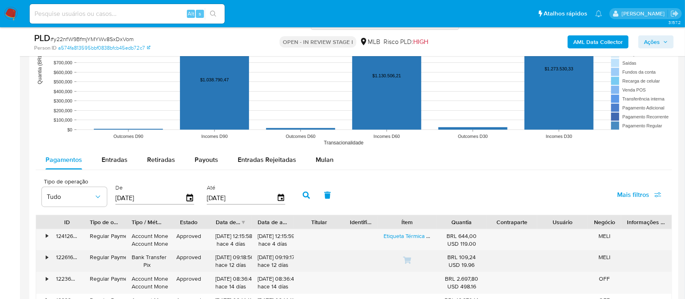
scroll to position [812, 0]
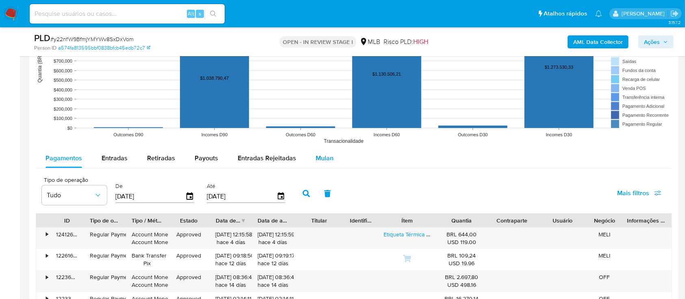
click at [320, 159] on span "Mulan" at bounding box center [325, 157] width 18 height 9
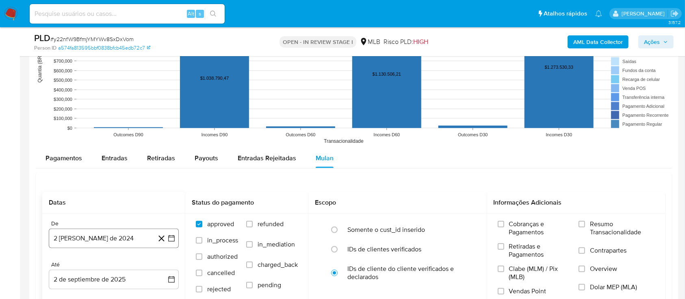
click at [170, 236] on icon "button" at bounding box center [171, 238] width 8 height 8
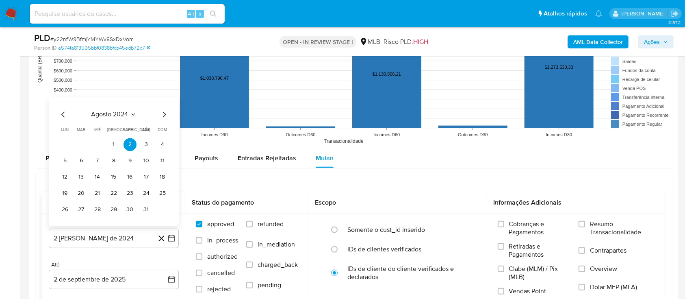
click at [134, 113] on icon "Seleccionar mes y año" at bounding box center [133, 114] width 6 height 6
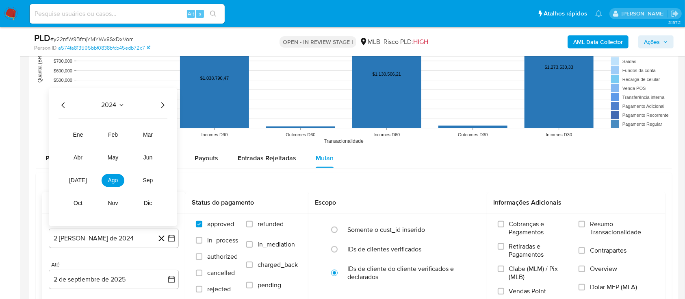
click at [162, 104] on icon "Año siguiente" at bounding box center [163, 105] width 10 height 10
click at [78, 184] on button "[DATE]" at bounding box center [78, 179] width 23 height 13
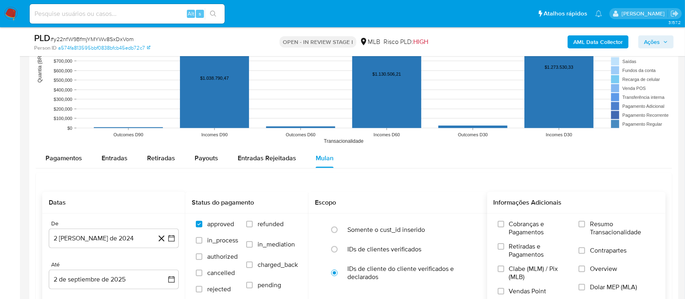
drag, startPoint x: 578, startPoint y: 225, endPoint x: 564, endPoint y: 221, distance: 13.8
click at [576, 224] on div "Cobranças e Pagamentos Retiradas e Pagamentos Clabe (MLM) / Pix (MLB) Vendas Po…" at bounding box center [577, 260] width 166 height 81
click at [585, 225] on label "Resumo Transacionalidade" at bounding box center [616, 233] width 76 height 26
click at [585, 225] on input "Resumo Transacionalidade" at bounding box center [581, 224] width 6 height 6
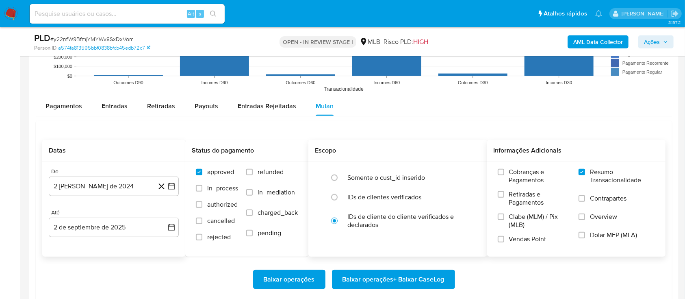
scroll to position [921, 0]
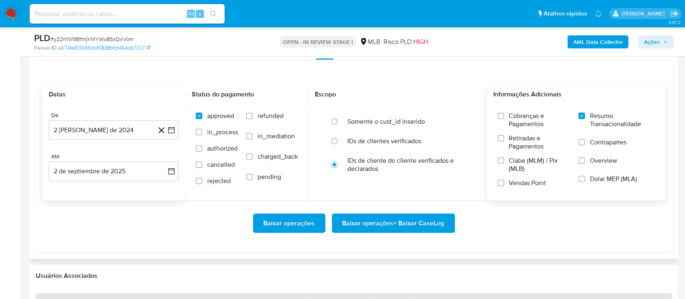
click at [409, 216] on span "Baixar operações + Baixar CaseLog" at bounding box center [393, 223] width 102 height 18
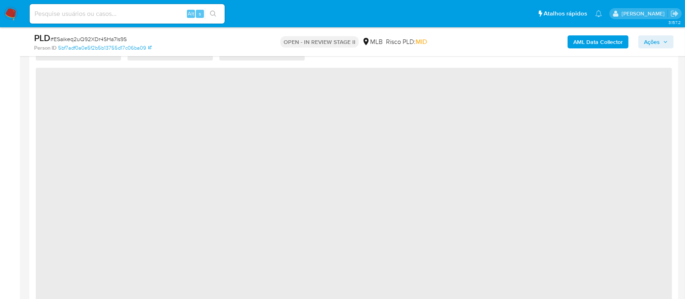
select select "10"
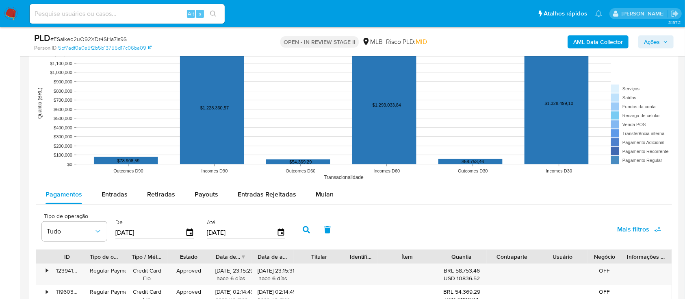
scroll to position [866, 0]
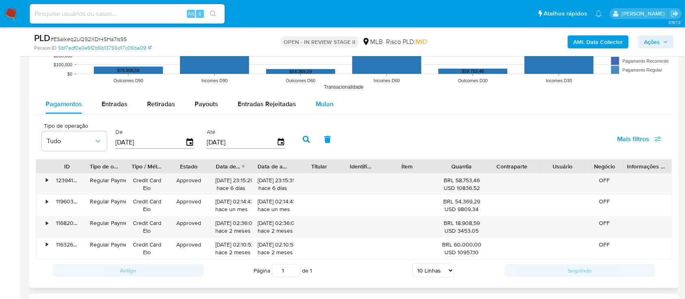
click at [316, 102] on span "Mulan" at bounding box center [325, 103] width 18 height 9
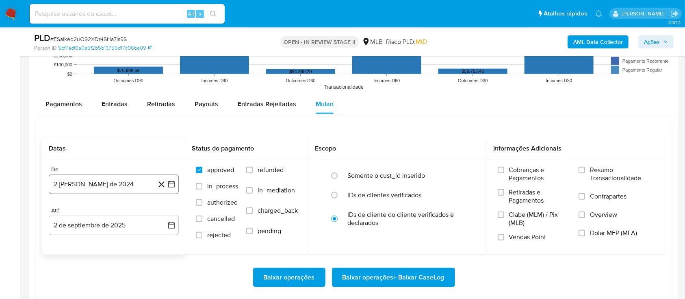
click at [173, 181] on icon "button" at bounding box center [171, 184] width 6 height 6
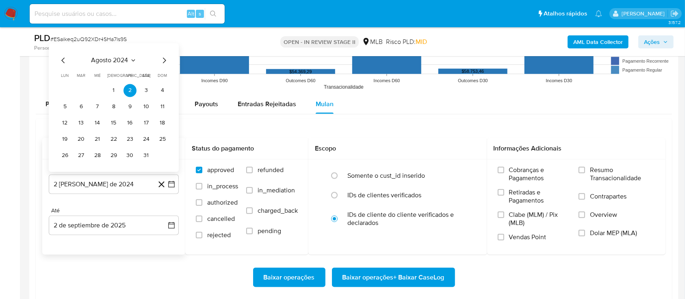
click at [130, 58] on icon "Seleccionar mes y año" at bounding box center [133, 60] width 6 height 6
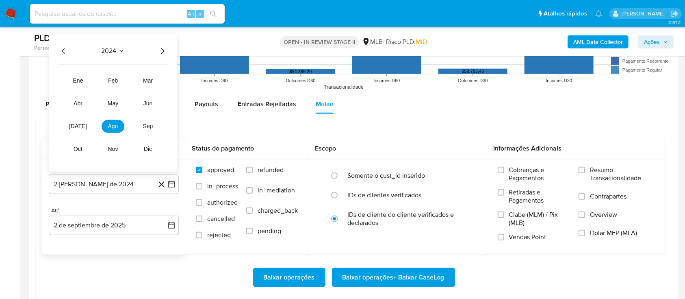
click at [154, 50] on div "2024" at bounding box center [112, 51] width 109 height 10
click at [163, 51] on icon "Año siguiente" at bounding box center [163, 51] width 10 height 10
click at [74, 129] on button "[DATE]" at bounding box center [78, 125] width 23 height 13
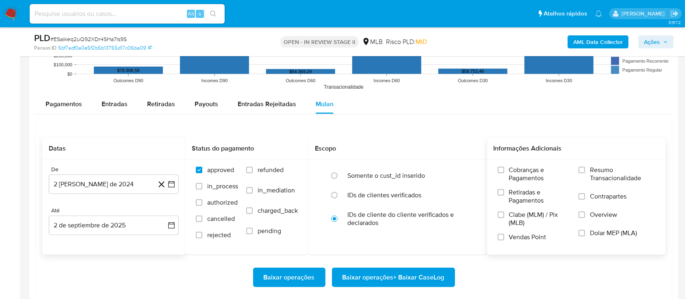
drag, startPoint x: 583, startPoint y: 171, endPoint x: 577, endPoint y: 174, distance: 6.9
click at [581, 170] on input "Resumo Transacionalidade" at bounding box center [581, 170] width 6 height 6
click at [368, 275] on span "Baixar operações + Baixar CaseLog" at bounding box center [393, 277] width 102 height 18
